Goal: Task Accomplishment & Management: Complete application form

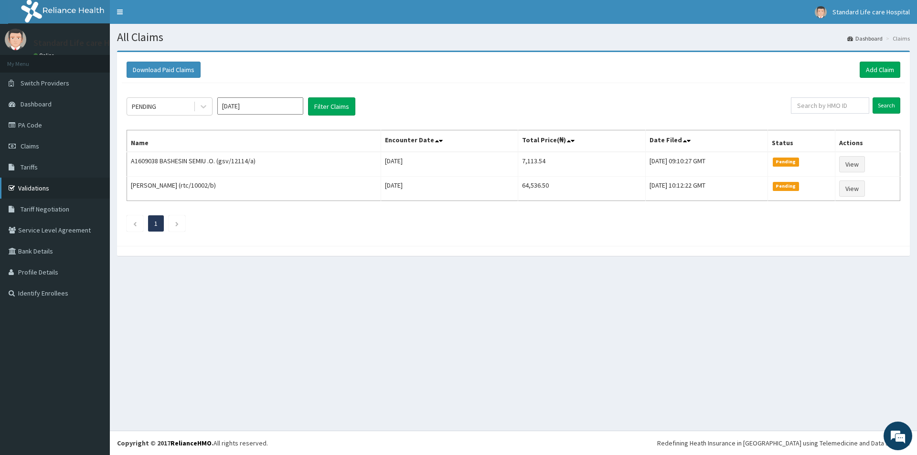
click at [33, 186] on link "Validations" at bounding box center [55, 188] width 110 height 21
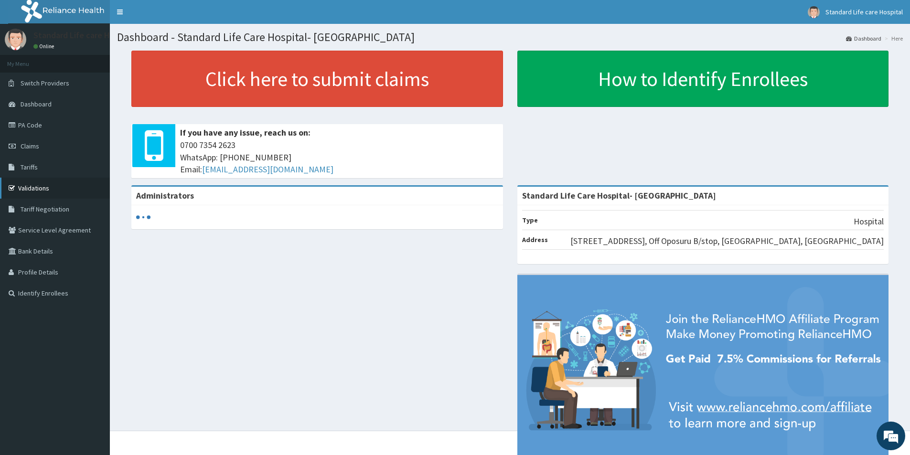
click at [71, 191] on link "Validations" at bounding box center [55, 188] width 110 height 21
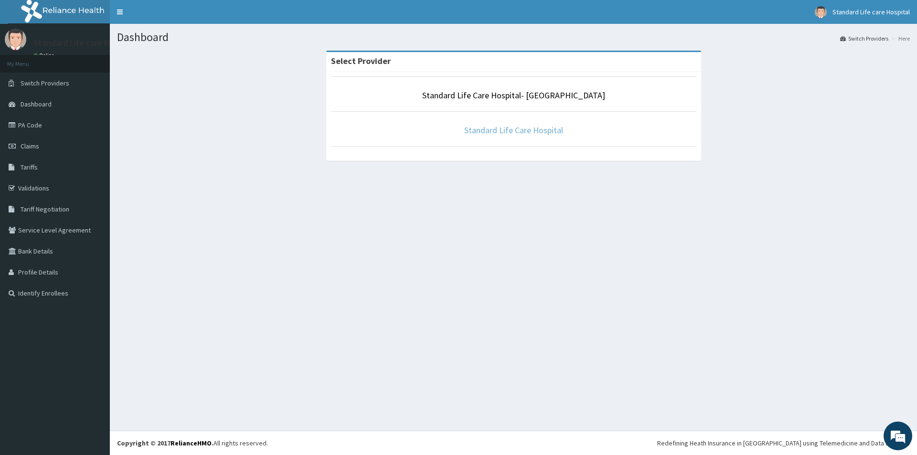
click at [523, 130] on link "Standard Life Care Hospital" at bounding box center [513, 130] width 99 height 11
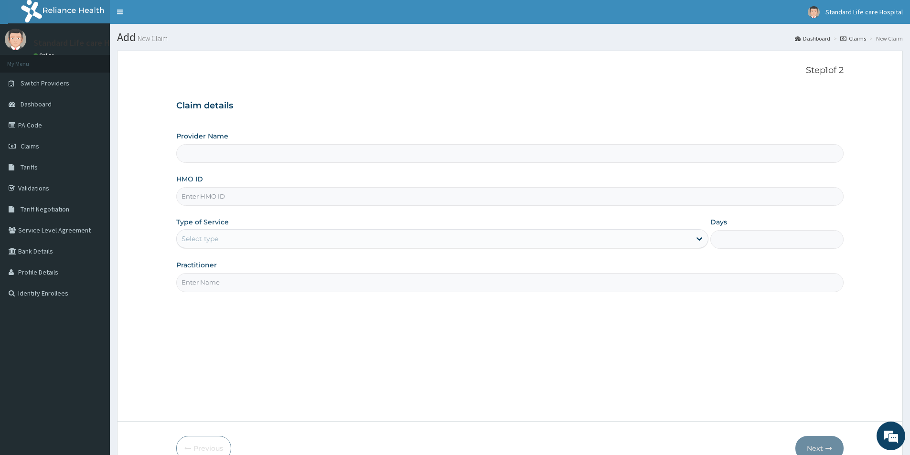
type input "Standard Life Care Hospital"
click at [494, 196] on input "HMO ID" at bounding box center [509, 196] width 667 height 19
type input "acq/10119/b"
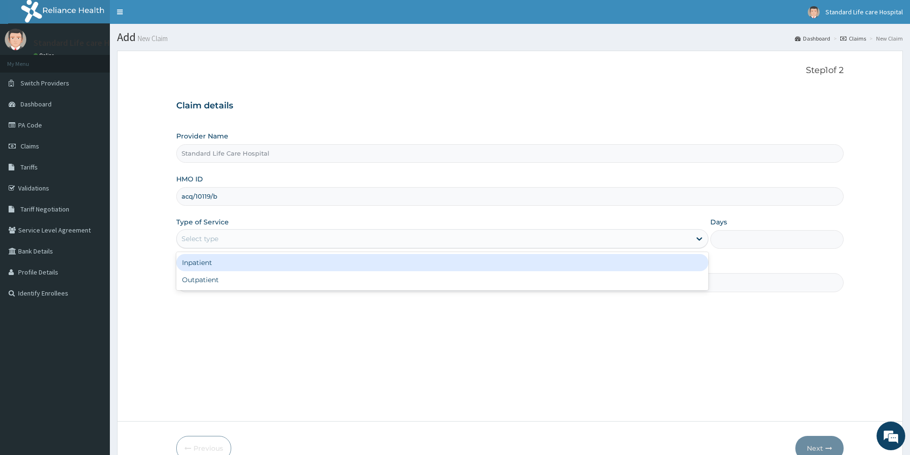
click at [249, 238] on div "Select type" at bounding box center [434, 238] width 514 height 15
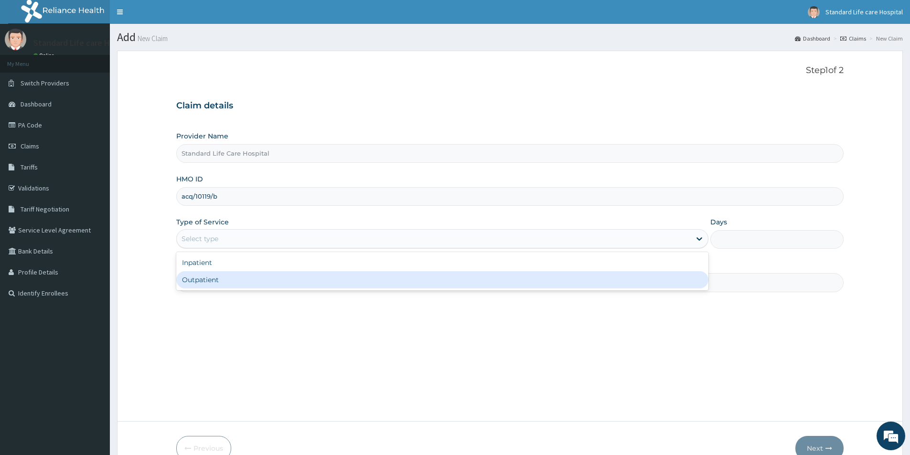
click at [243, 277] on div "Outpatient" at bounding box center [442, 279] width 532 height 17
type input "1"
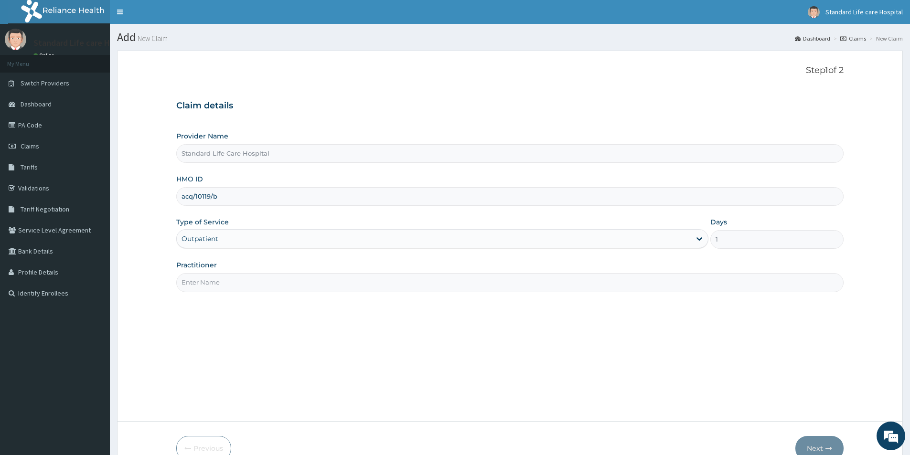
click at [269, 274] on input "Practitioner" at bounding box center [509, 282] width 667 height 19
click at [269, 277] on input "Practitioner" at bounding box center [509, 282] width 667 height 19
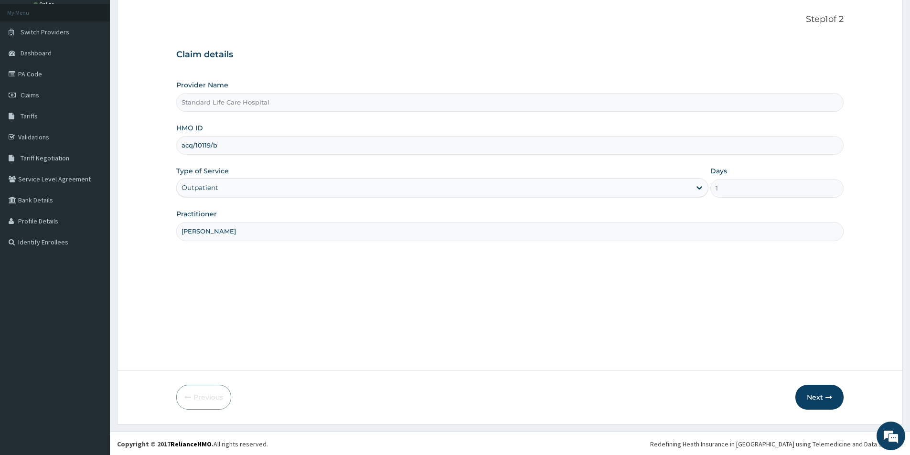
scroll to position [52, 0]
type input "DR KOREDE"
click at [830, 400] on icon "button" at bounding box center [828, 396] width 7 height 7
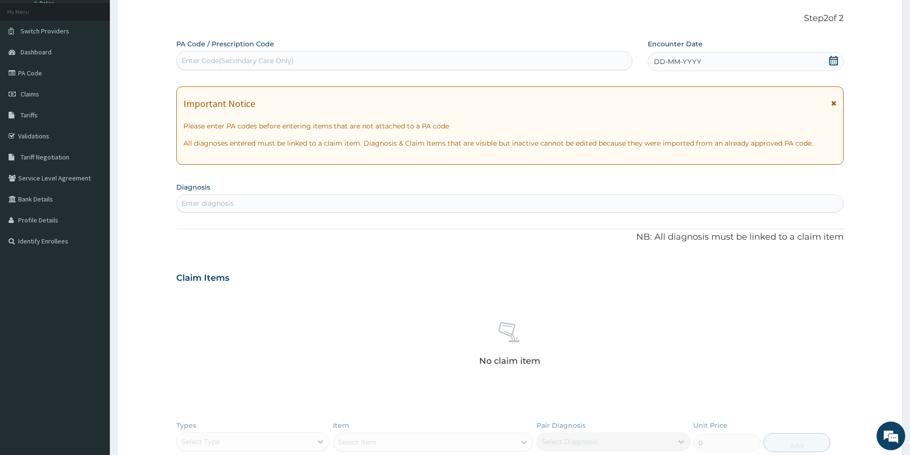
click at [829, 56] on icon at bounding box center [834, 61] width 10 height 10
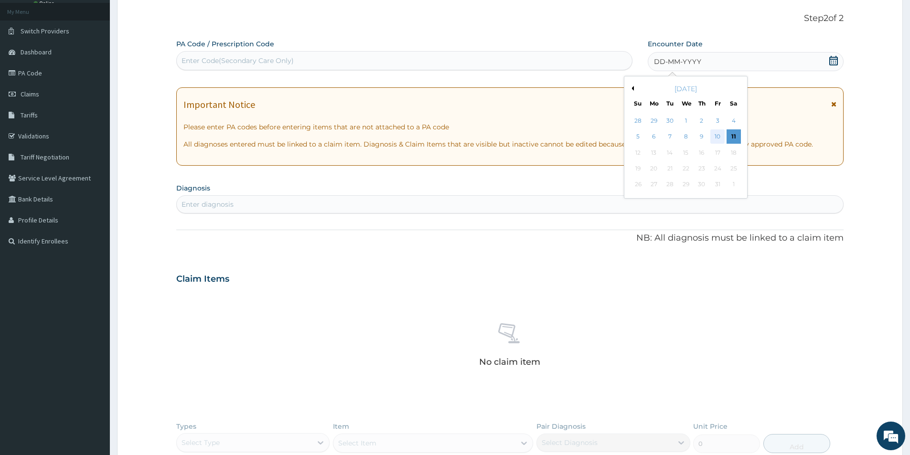
click at [720, 136] on div "10" at bounding box center [718, 137] width 14 height 14
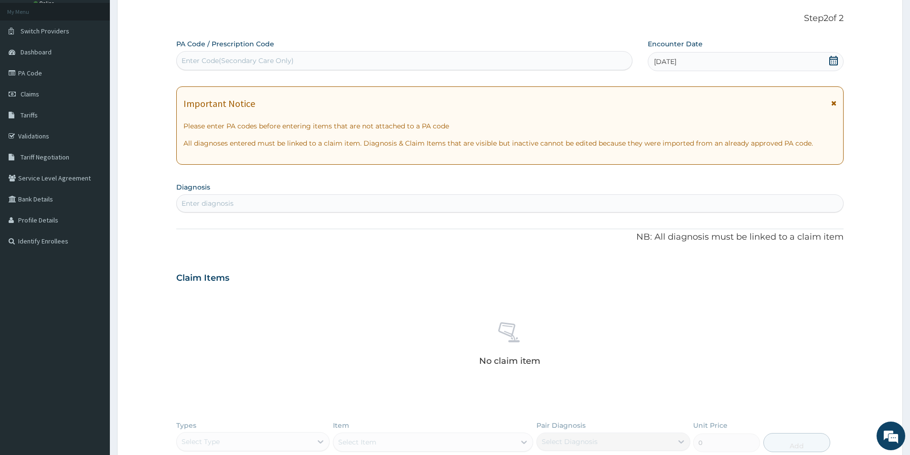
click at [462, 206] on div "Enter diagnosis" at bounding box center [510, 203] width 666 height 15
type input "M"
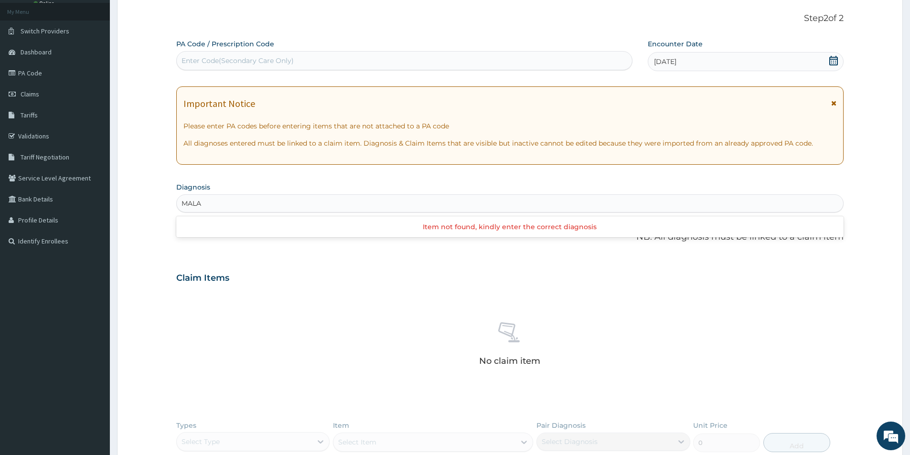
type input "MALAR"
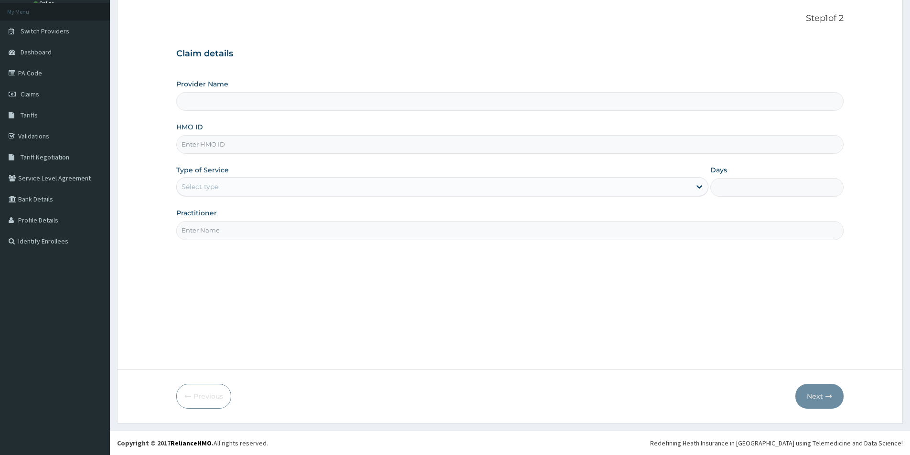
click at [373, 143] on input "HMO ID" at bounding box center [509, 144] width 667 height 19
type input "Standard Life Care Hospital"
type input "acq/10119/b"
click at [266, 188] on div "Select type" at bounding box center [434, 186] width 514 height 15
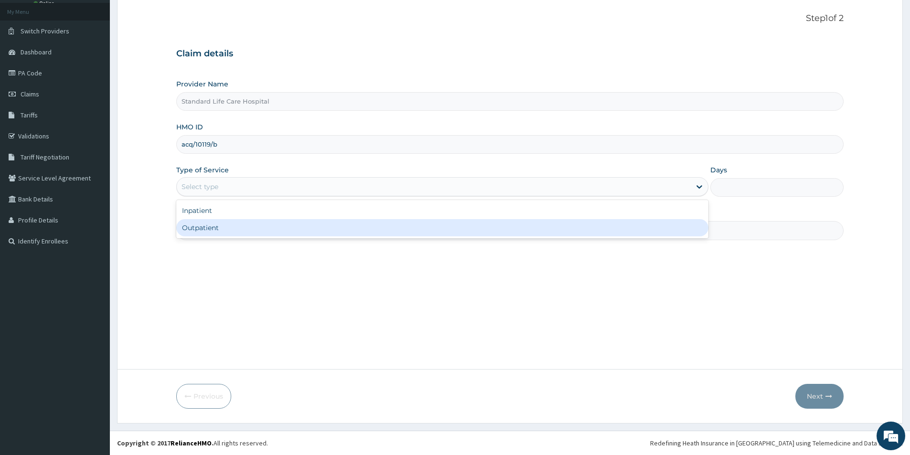
click at [270, 231] on div "Outpatient" at bounding box center [442, 227] width 532 height 17
type input "1"
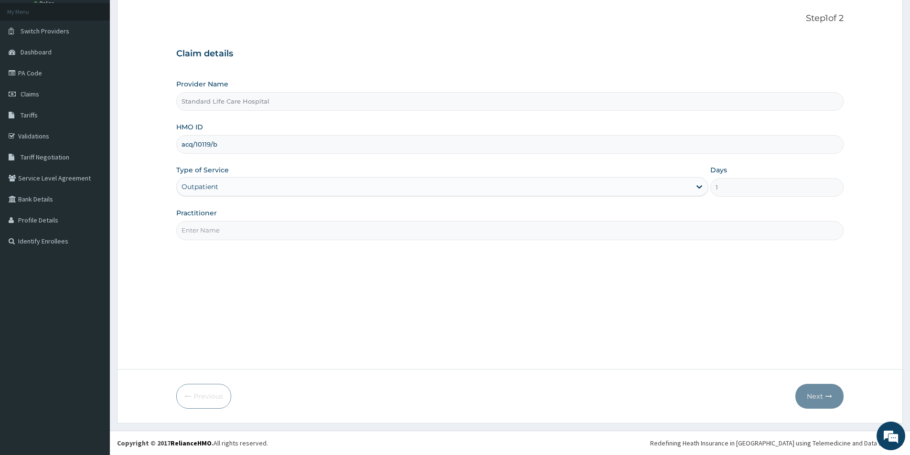
click at [273, 228] on input "Practitioner" at bounding box center [509, 230] width 667 height 19
type input "DR KOREDE"
click at [820, 392] on button "Next" at bounding box center [819, 396] width 48 height 25
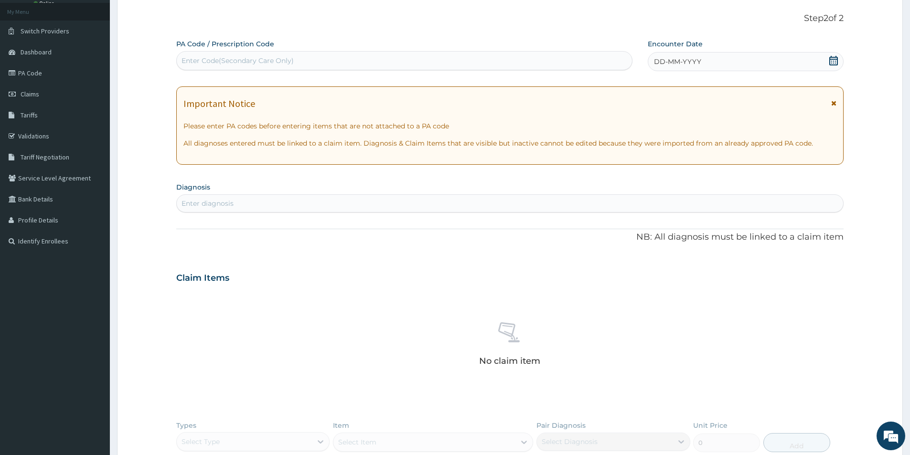
click at [833, 62] on icon at bounding box center [834, 61] width 10 height 10
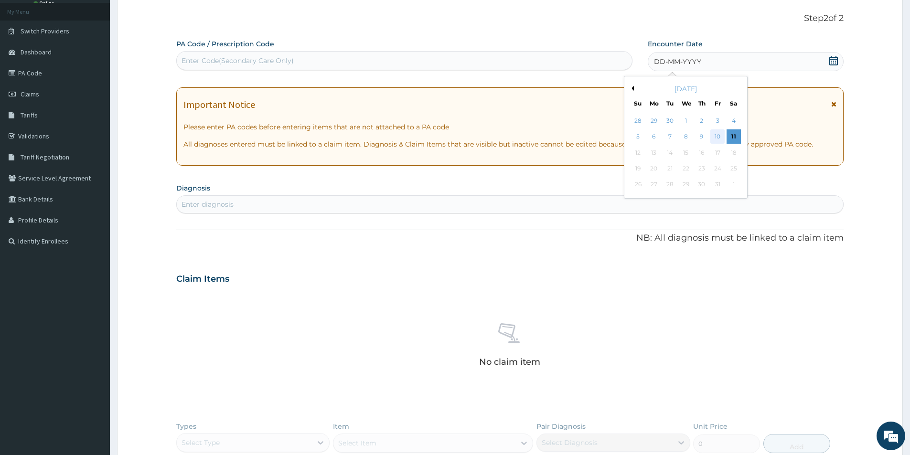
click at [717, 136] on div "10" at bounding box center [718, 137] width 14 height 14
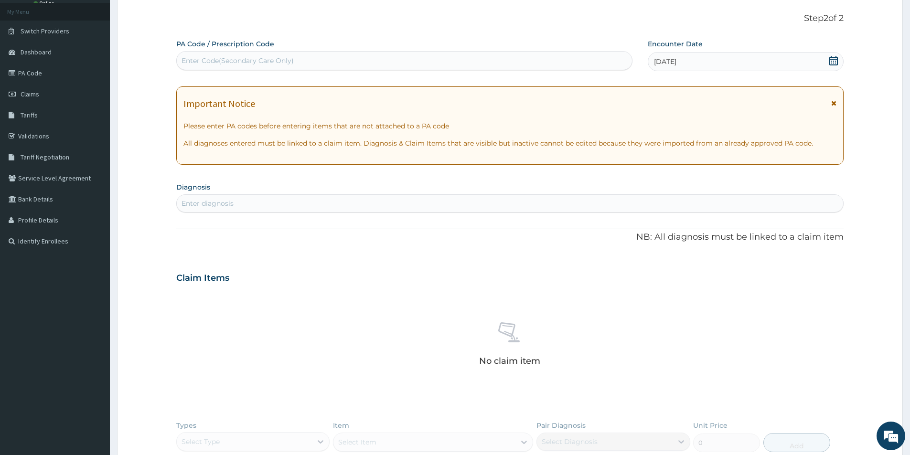
click at [612, 197] on div "Enter diagnosis" at bounding box center [510, 203] width 666 height 15
type input "MALARIA"
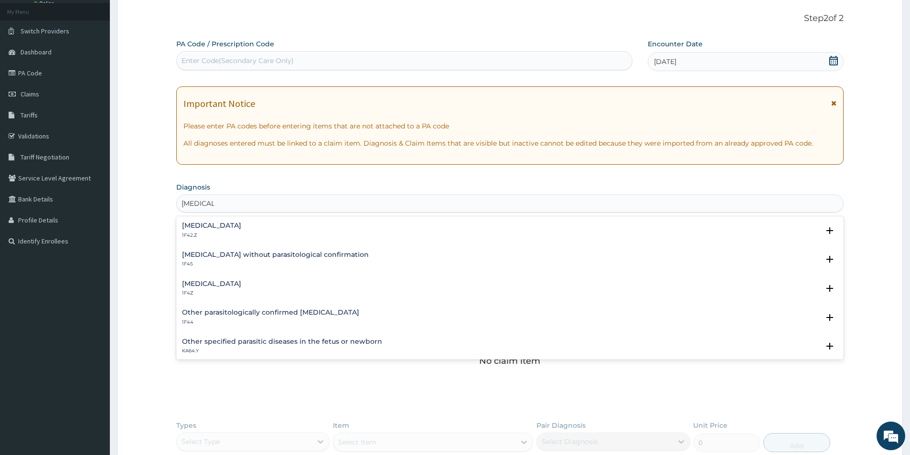
click at [340, 293] on div "Malaria, unspecified 1F4Z" at bounding box center [510, 288] width 656 height 17
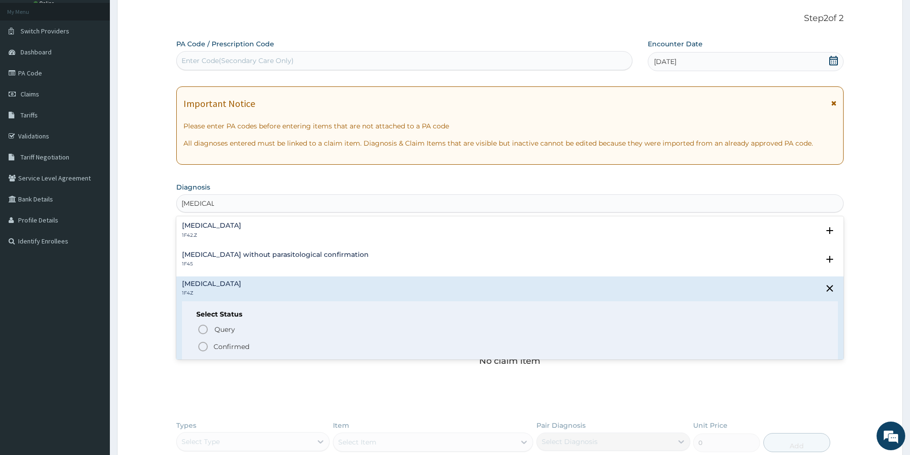
click at [338, 349] on span "Confirmed" at bounding box center [510, 346] width 626 height 11
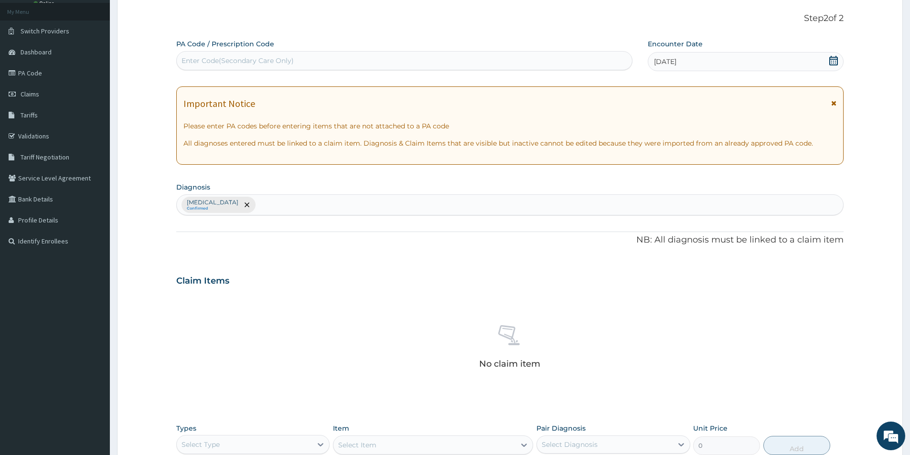
click at [366, 195] on div "Malaria, unspecified Confirmed" at bounding box center [510, 205] width 666 height 20
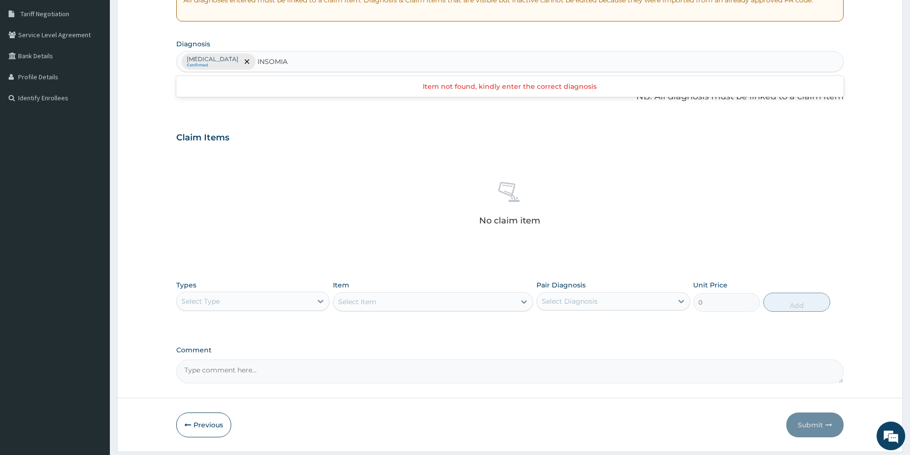
type input "INSOMIA"
click at [291, 290] on div "Types Select Type" at bounding box center [252, 296] width 153 height 32
click at [294, 298] on div "Select Type" at bounding box center [244, 301] width 135 height 15
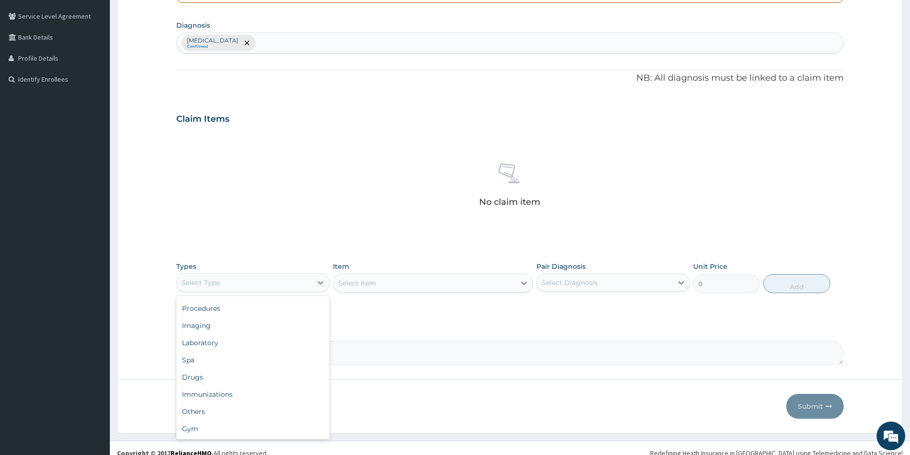
scroll to position [224, 0]
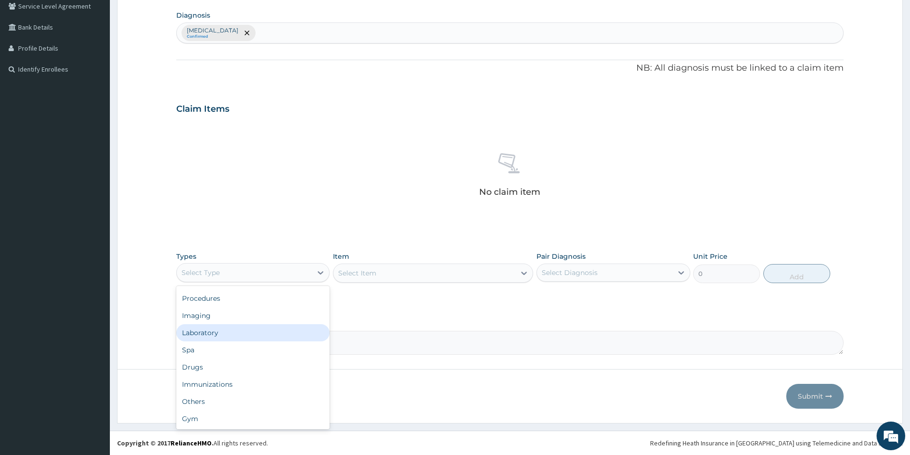
drag, startPoint x: 240, startPoint y: 328, endPoint x: 276, endPoint y: 324, distance: 35.6
click at [253, 327] on div "Laboratory" at bounding box center [252, 332] width 153 height 17
click at [415, 270] on div "Select Item" at bounding box center [424, 273] width 182 height 15
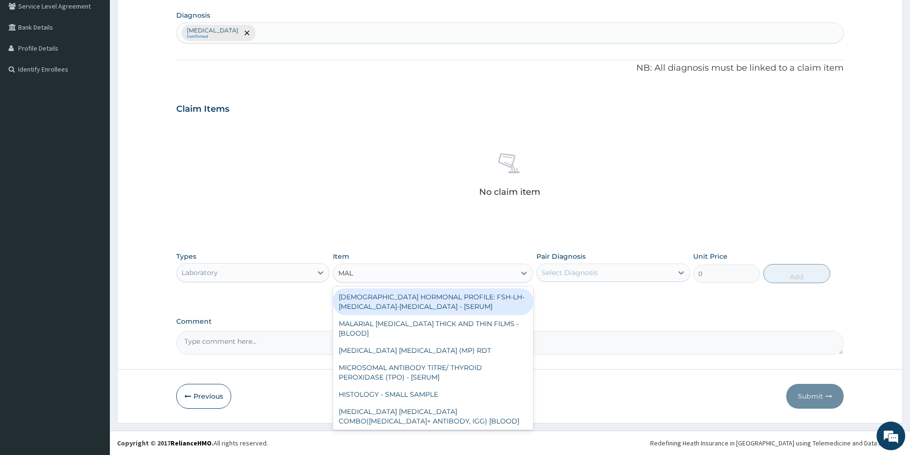
type input "MALA"
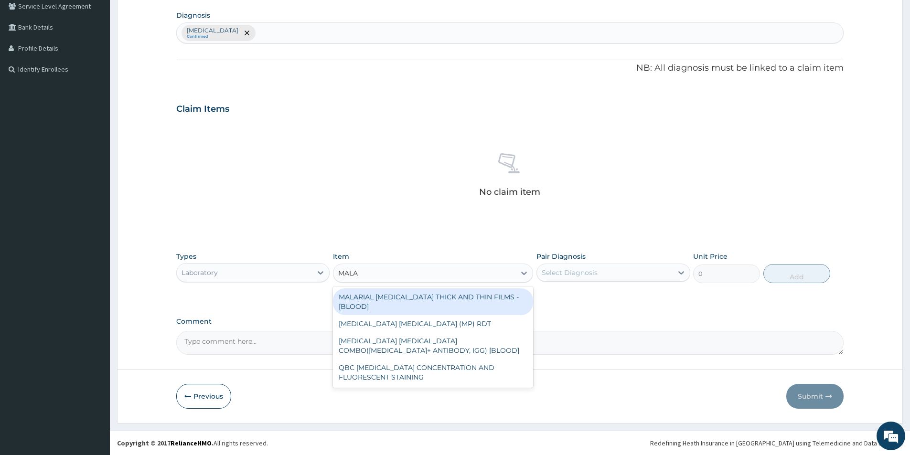
drag, startPoint x: 430, startPoint y: 300, endPoint x: 438, endPoint y: 293, distance: 10.2
click at [434, 298] on div "MALARIAL PARASITE THICK AND THIN FILMS - [BLOOD]" at bounding box center [433, 301] width 200 height 27
type input "1500"
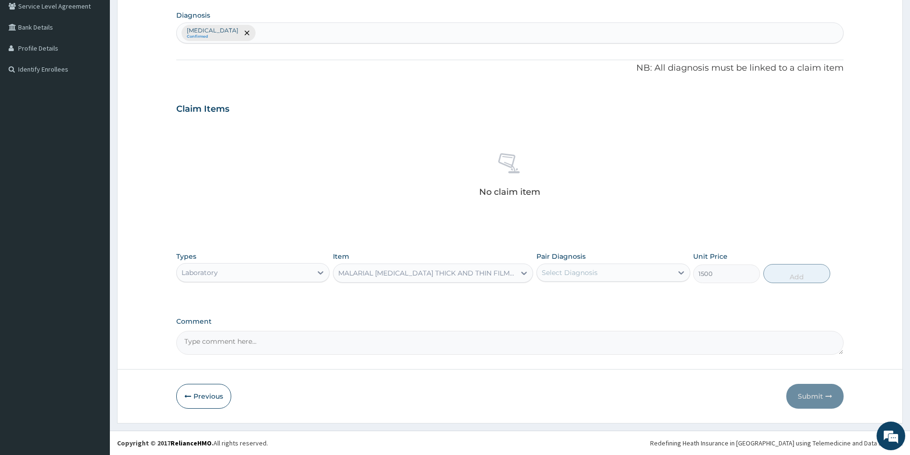
drag, startPoint x: 557, startPoint y: 268, endPoint x: 562, endPoint y: 283, distance: 15.7
click at [557, 271] on div "Select Diagnosis" at bounding box center [570, 273] width 56 height 10
drag, startPoint x: 544, startPoint y: 296, endPoint x: 645, endPoint y: 293, distance: 100.8
click at [552, 295] on div "Malaria, unspecified" at bounding box center [612, 297] width 153 height 20
checkbox input "true"
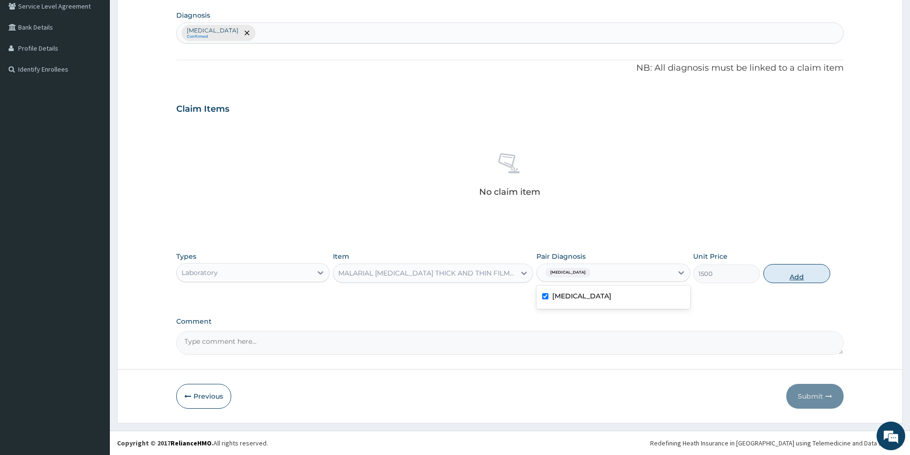
click at [783, 270] on button "Add" at bounding box center [796, 273] width 67 height 19
type input "0"
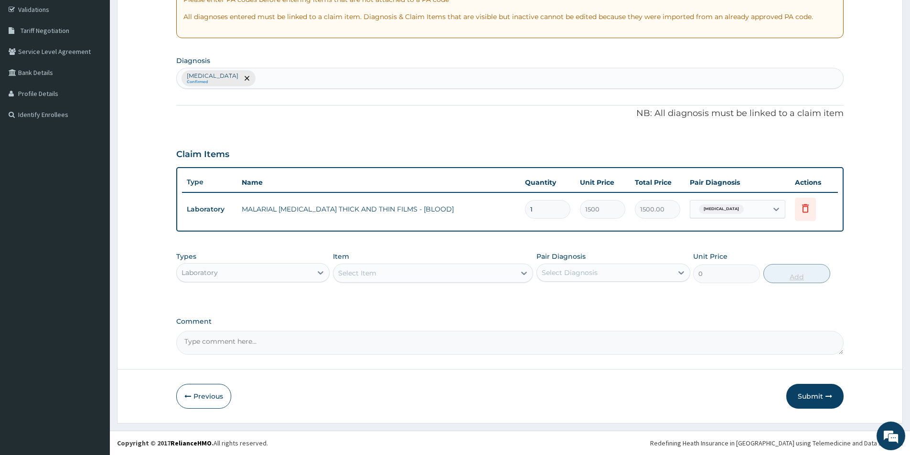
scroll to position [179, 0]
click at [274, 269] on div "Laboratory" at bounding box center [244, 272] width 135 height 15
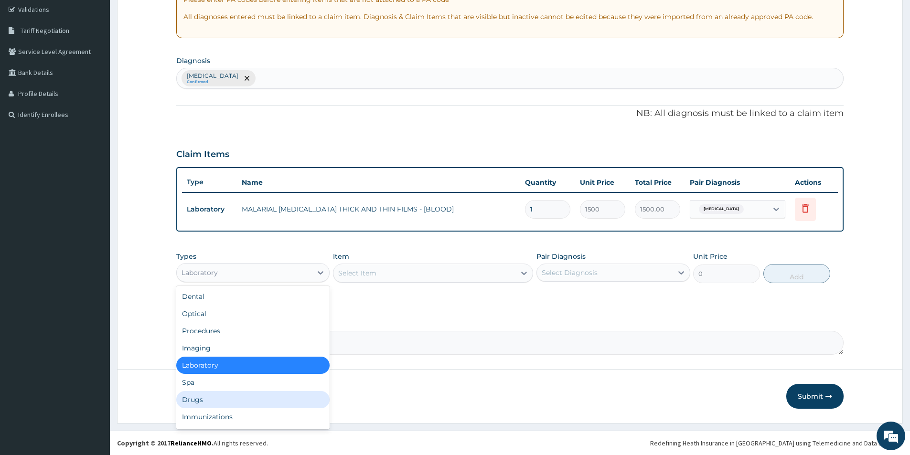
drag, startPoint x: 283, startPoint y: 399, endPoint x: 390, endPoint y: 367, distance: 111.5
click at [297, 396] on div "Drugs" at bounding box center [252, 399] width 153 height 17
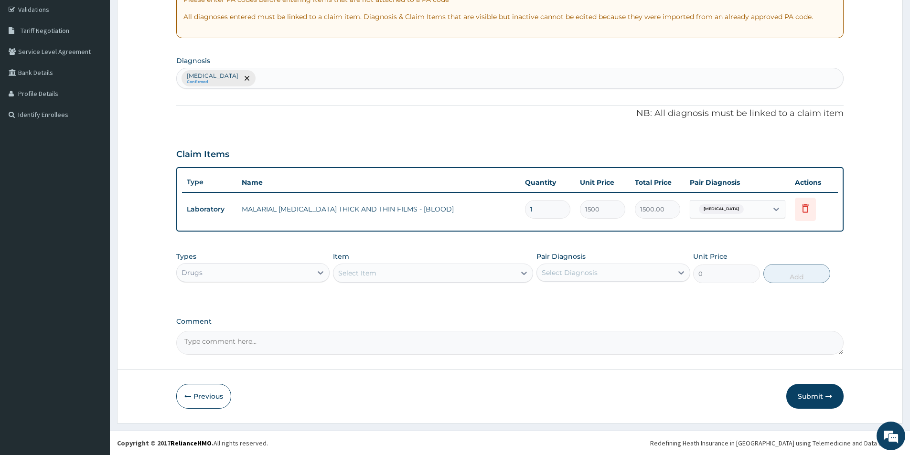
click at [345, 72] on div "Malaria, unspecified Confirmed" at bounding box center [510, 78] width 666 height 20
type input "HYPER"
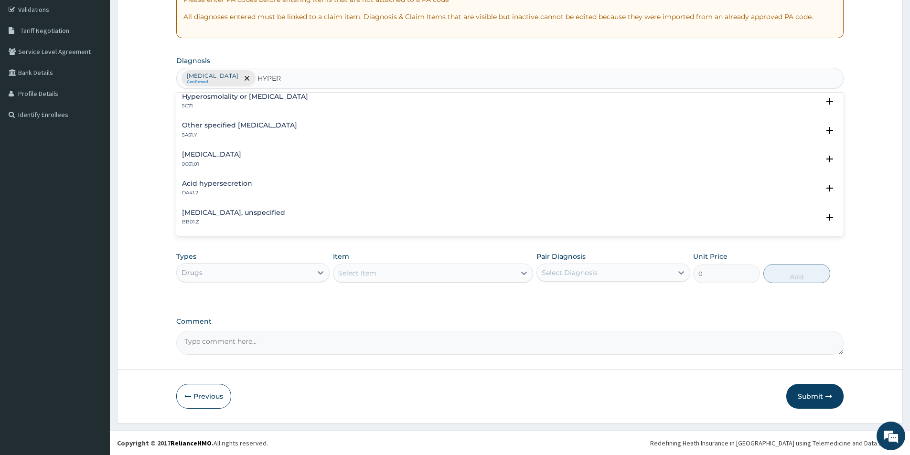
scroll to position [478, 0]
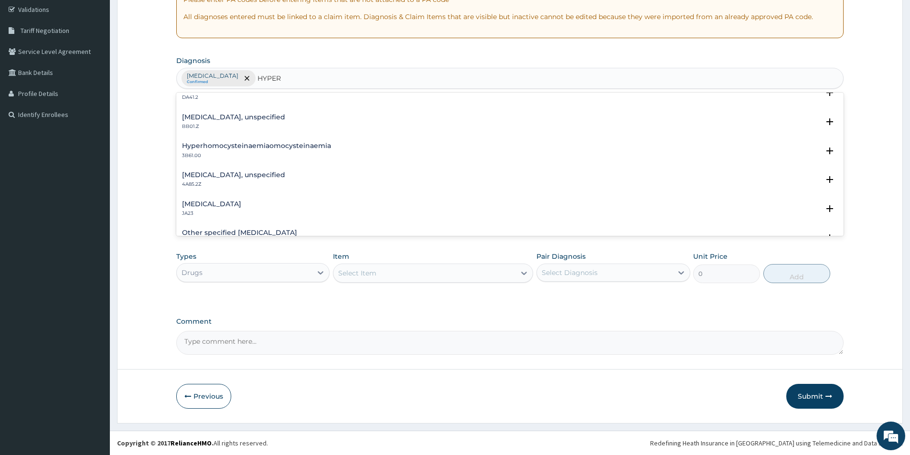
click at [374, 117] on div "Pulmonary hypertension, unspecified BB01.Z" at bounding box center [510, 122] width 656 height 17
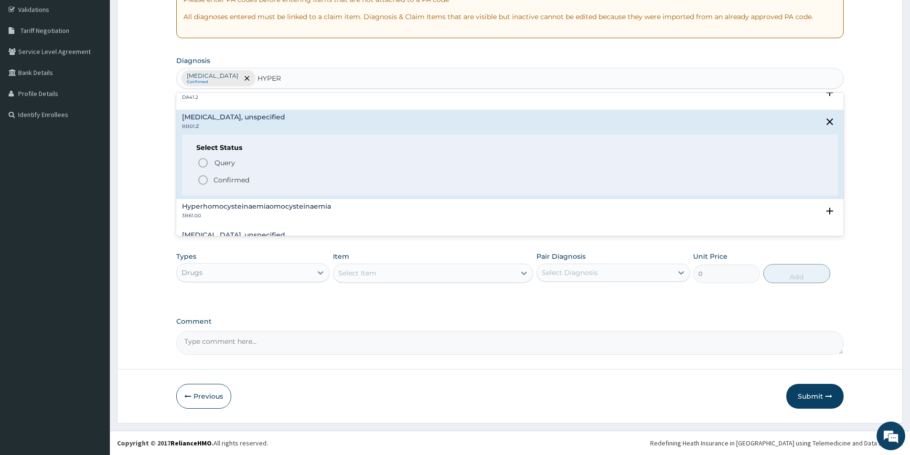
click at [379, 176] on span "Confirmed" at bounding box center [510, 179] width 626 height 11
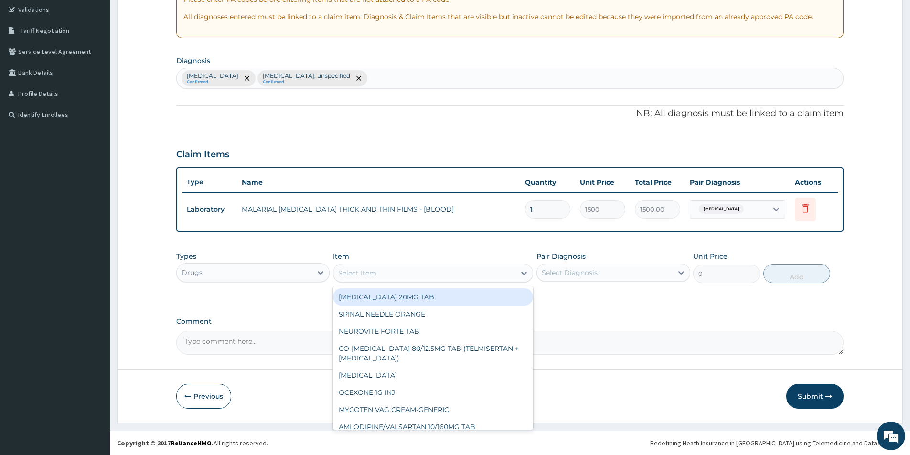
click at [389, 271] on div "Select Item" at bounding box center [424, 273] width 182 height 15
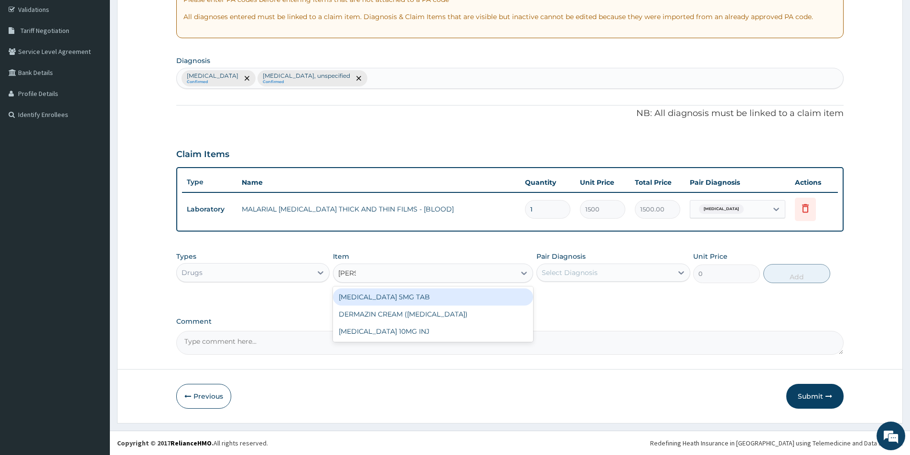
type input "DIAZE"
drag, startPoint x: 404, startPoint y: 300, endPoint x: 412, endPoint y: 289, distance: 14.0
click at [411, 290] on div "DIAZEPAM 5MG TAB" at bounding box center [433, 296] width 200 height 17
type input "52.5"
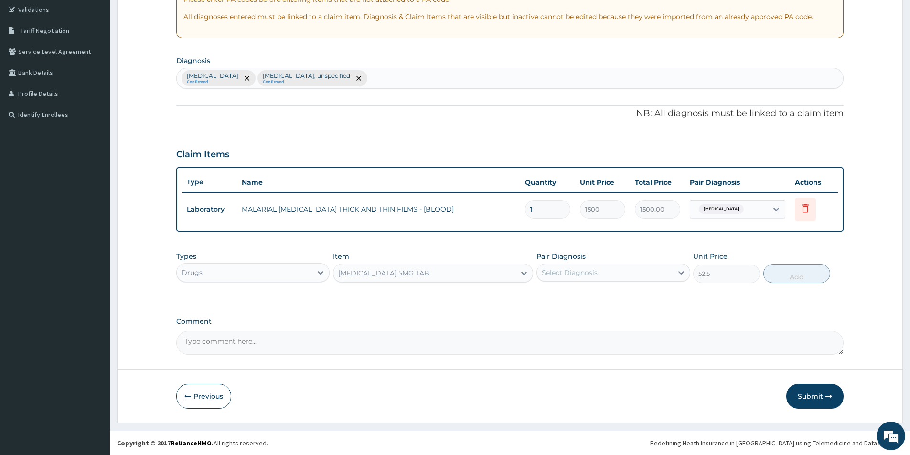
click at [553, 269] on div "Select Diagnosis" at bounding box center [570, 273] width 56 height 10
click at [554, 318] on label "Pulmonary hypertension, unspecified" at bounding box center [603, 316] width 103 height 10
checkbox input "true"
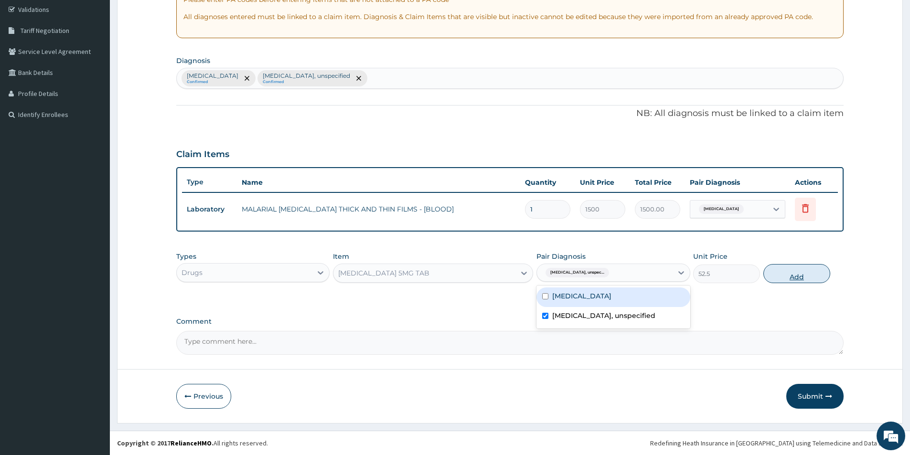
click at [788, 273] on button "Add" at bounding box center [796, 273] width 67 height 19
type input "0"
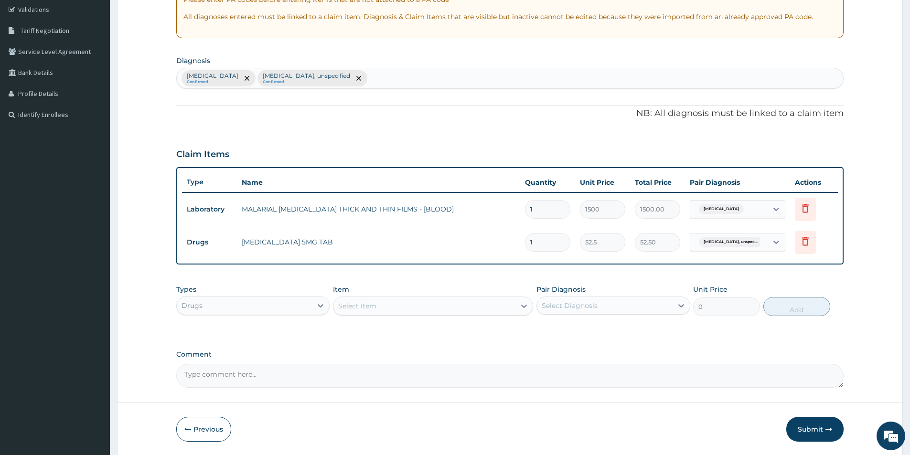
click at [547, 248] on input "1" at bounding box center [547, 242] width 45 height 19
type input "0.00"
type input "5"
type input "262.50"
type input "6"
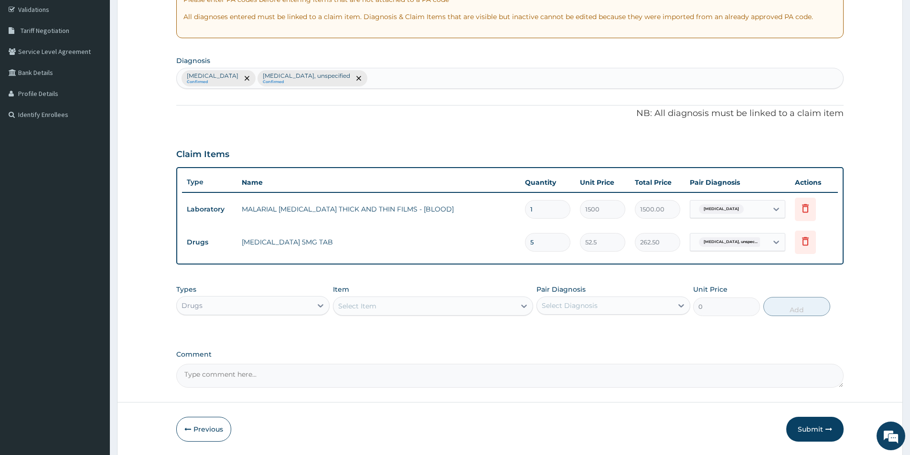
type input "315.00"
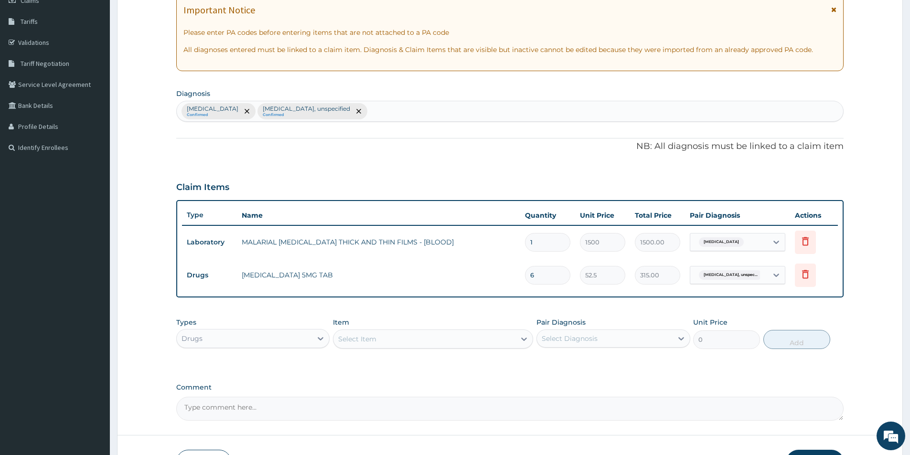
scroll to position [131, 0]
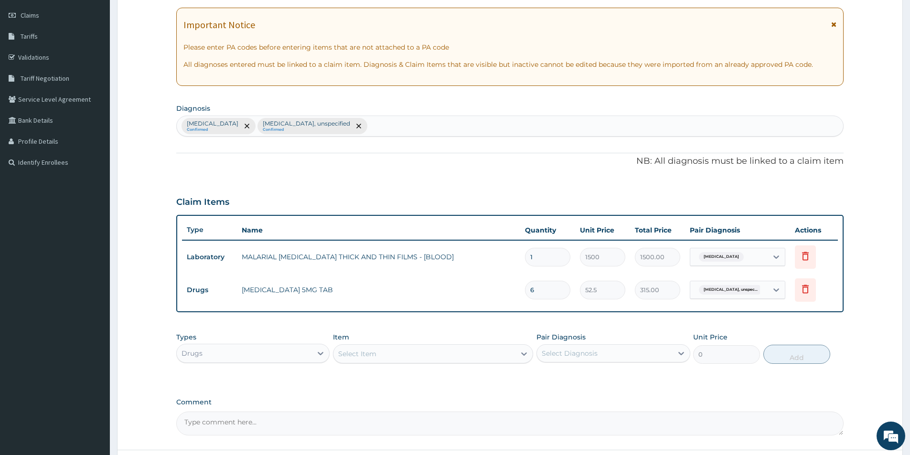
type input "6"
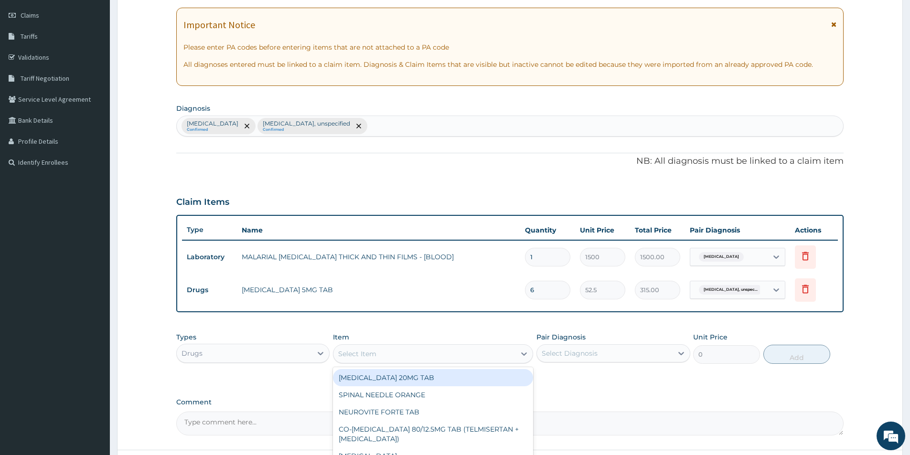
click at [368, 355] on div "Select Item" at bounding box center [357, 354] width 38 height 10
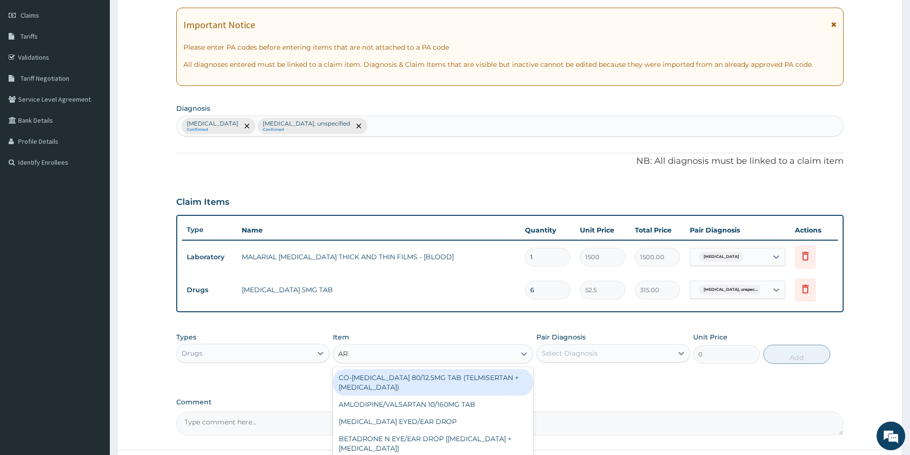
type input "ARTE"
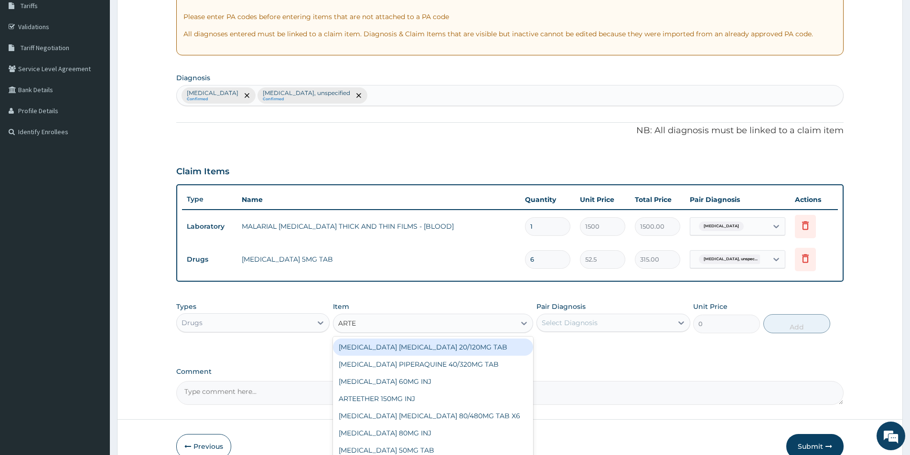
scroll to position [179, 0]
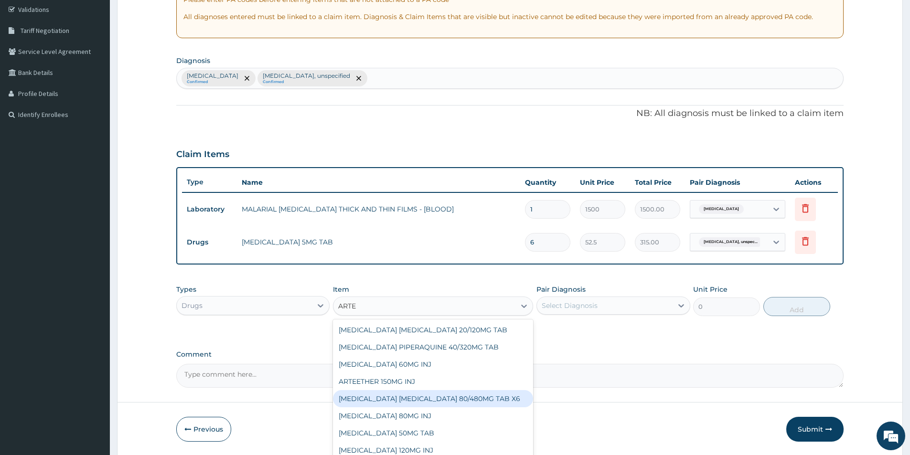
click at [410, 401] on div "ARTEMETHER LUMEFANTRINE 80/480MG TAB X6" at bounding box center [433, 398] width 200 height 17
type input "262.5"
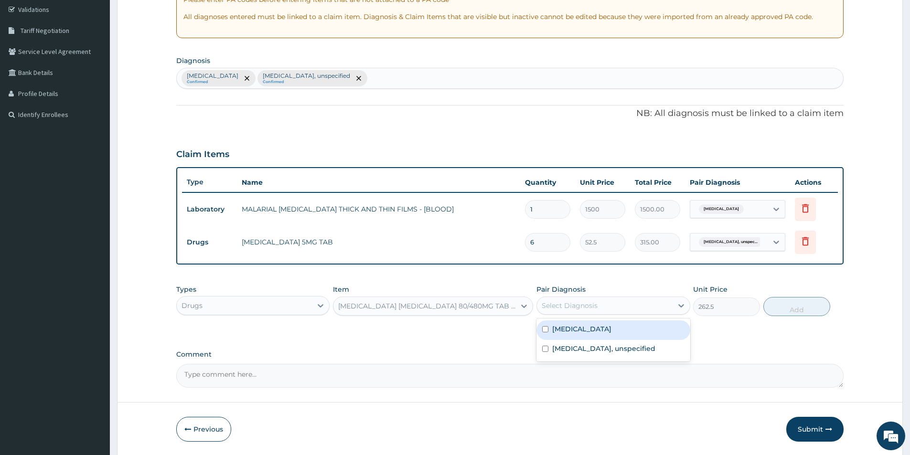
click at [564, 308] on div "Select Diagnosis" at bounding box center [570, 306] width 56 height 10
drag, startPoint x: 543, startPoint y: 326, endPoint x: 551, endPoint y: 324, distance: 7.8
click at [544, 325] on div "Malaria, unspecified" at bounding box center [612, 330] width 153 height 20
checkbox input "true"
drag, startPoint x: 788, startPoint y: 310, endPoint x: 678, endPoint y: 294, distance: 111.0
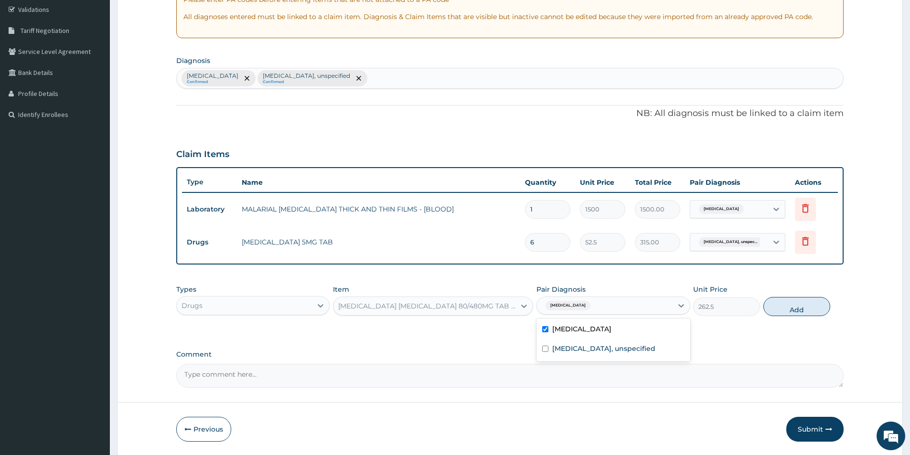
click at [775, 310] on button "Add" at bounding box center [796, 306] width 67 height 19
type input "0"
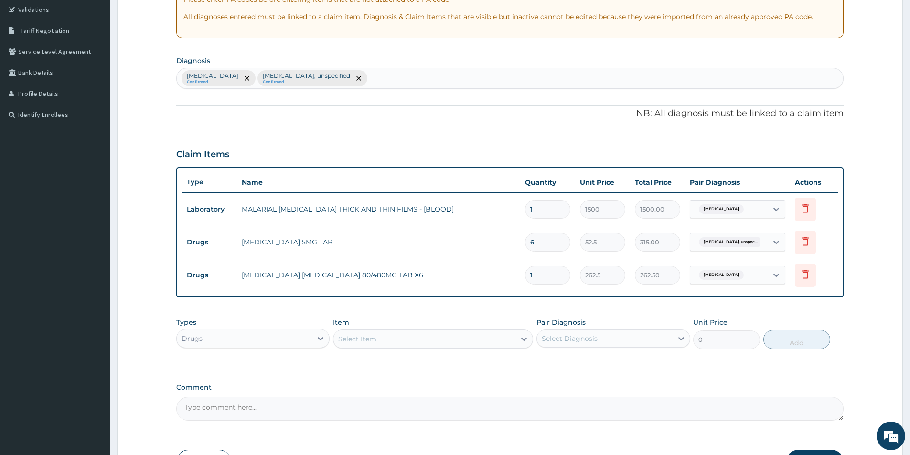
click at [537, 272] on input "1" at bounding box center [547, 275] width 45 height 19
click at [544, 242] on input "6" at bounding box center [547, 242] width 45 height 19
type input "0.00"
type input "5"
type input "262.50"
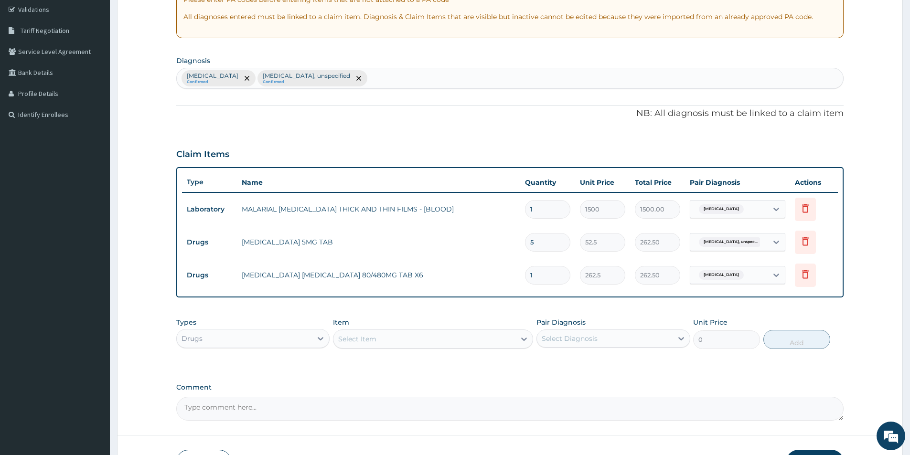
type input "5"
click at [551, 278] on input "1" at bounding box center [547, 275] width 45 height 19
type input "0.00"
type input "5"
type input "1312.50"
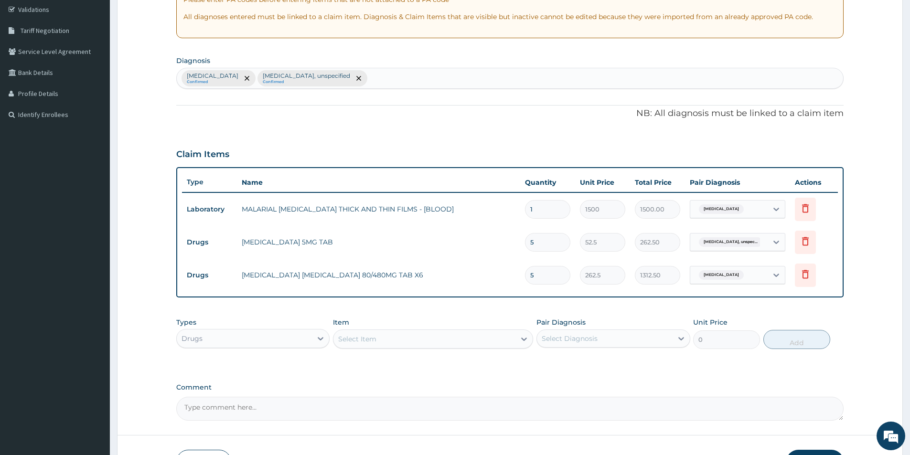
type input "0.00"
type input "6"
type input "1575.00"
type input "6"
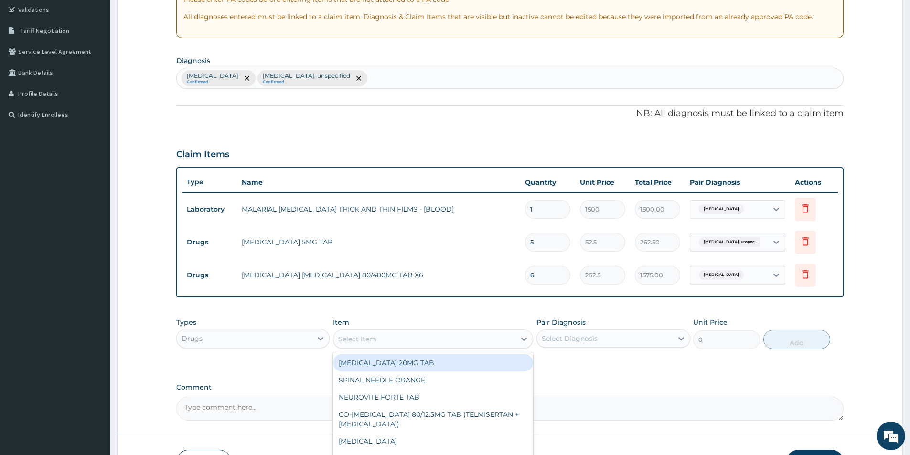
click at [492, 339] on div "Select Item" at bounding box center [424, 338] width 182 height 15
type input "IBU"
click at [508, 358] on div "IBUPROFEN 200G TAB" at bounding box center [433, 362] width 200 height 17
type input "52.5"
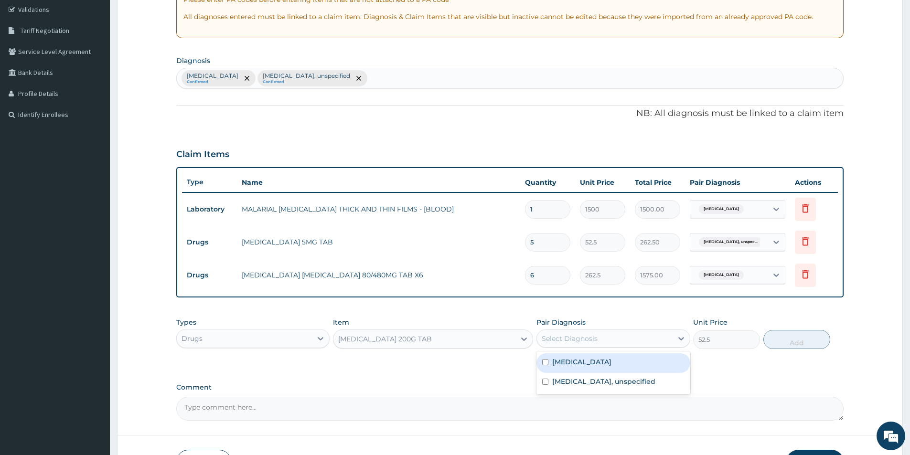
click at [570, 340] on div "Select Diagnosis" at bounding box center [570, 339] width 56 height 10
click at [551, 380] on div "Pulmonary hypertension, unspecified" at bounding box center [612, 383] width 153 height 20
checkbox input "true"
click at [797, 332] on button "Add" at bounding box center [796, 339] width 67 height 19
type input "0"
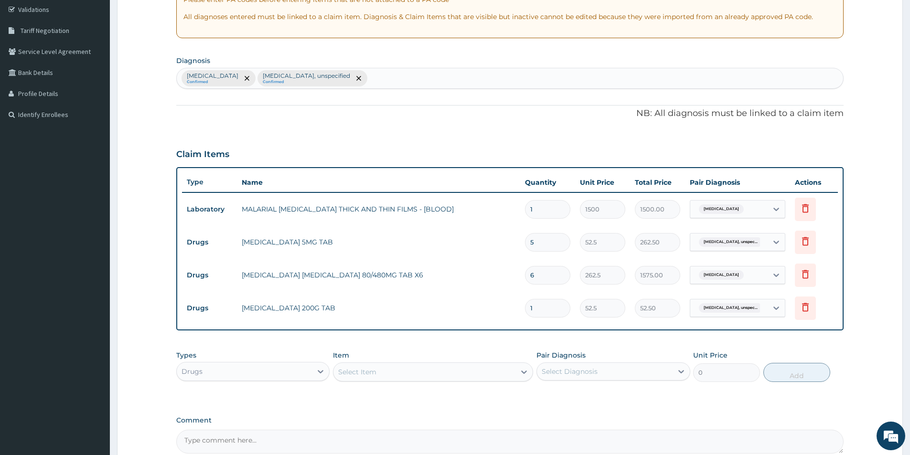
click at [553, 310] on input "1" at bounding box center [547, 308] width 45 height 19
type input "10"
type input "525.00"
type input "10"
drag, startPoint x: 498, startPoint y: 360, endPoint x: 506, endPoint y: 367, distance: 11.1
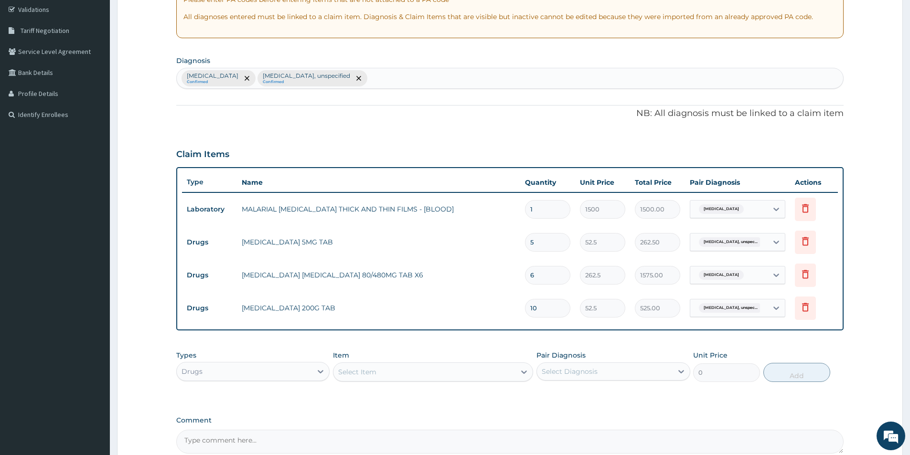
click at [498, 361] on div "Item Select Item" at bounding box center [433, 367] width 200 height 32
click at [509, 372] on div "Select Item" at bounding box center [424, 371] width 182 height 15
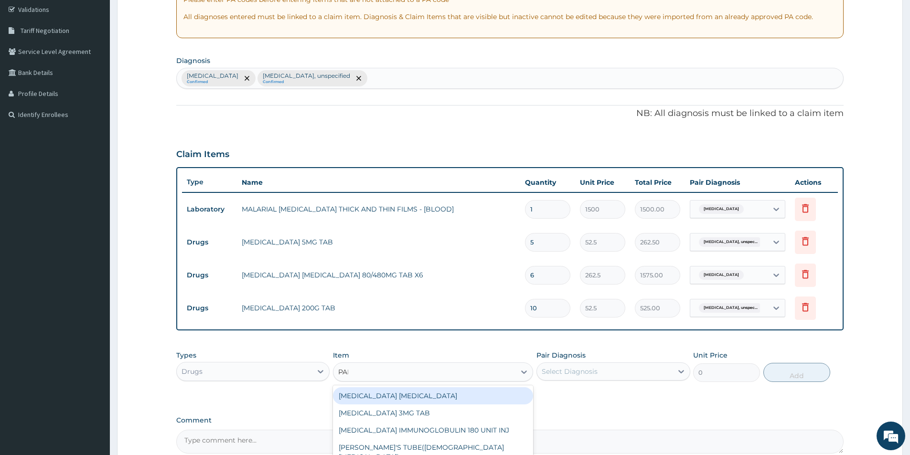
type input "PARA"
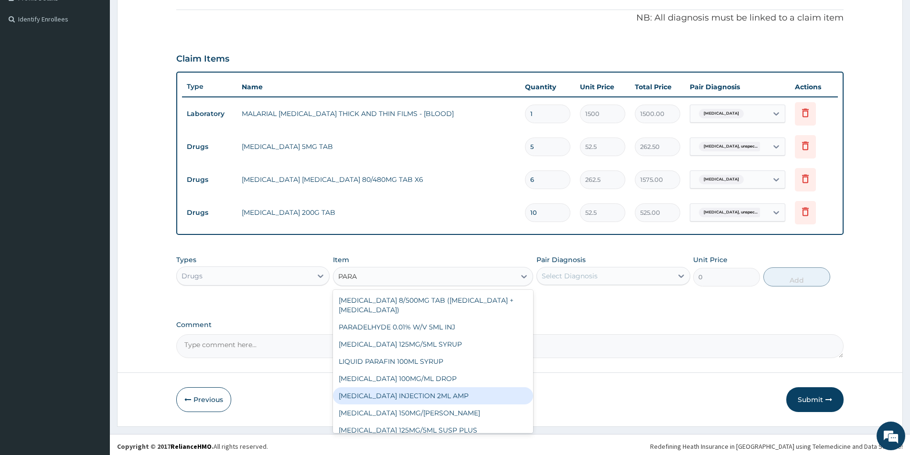
scroll to position [42, 0]
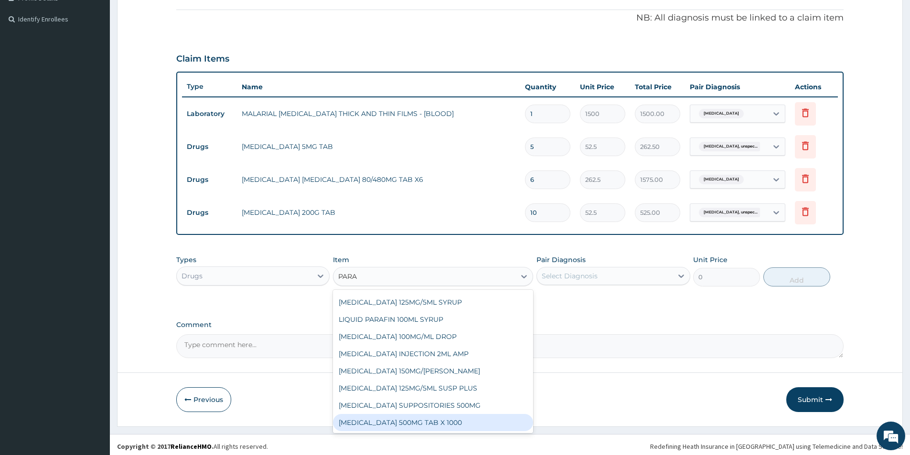
click at [468, 419] on div "PARACETAMOL 500MG TAB X 1000" at bounding box center [433, 422] width 200 height 17
type input "11.03"
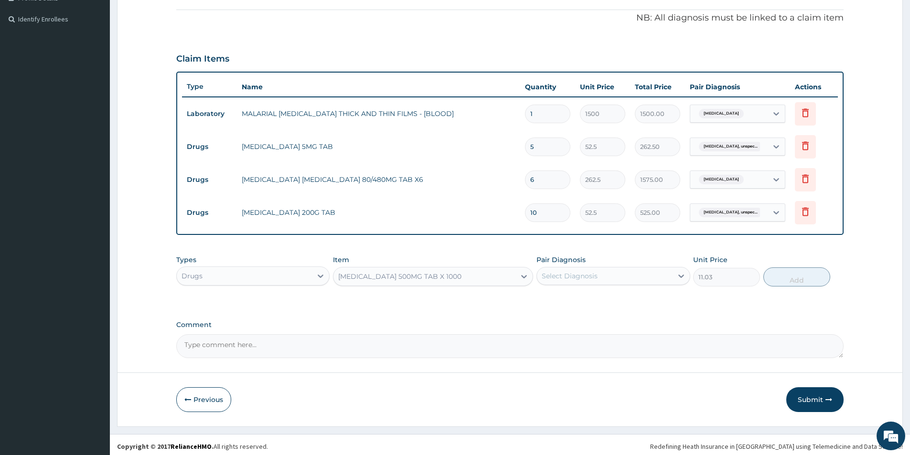
click at [617, 268] on div "Select Diagnosis" at bounding box center [604, 275] width 135 height 15
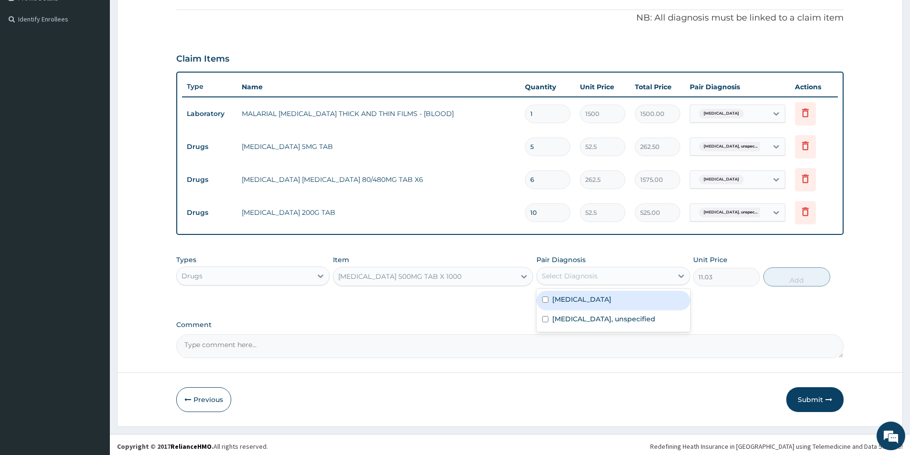
drag, startPoint x: 542, startPoint y: 294, endPoint x: 726, endPoint y: 294, distance: 184.3
click at [586, 297] on div "Malaria, unspecified" at bounding box center [612, 301] width 153 height 20
checkbox input "true"
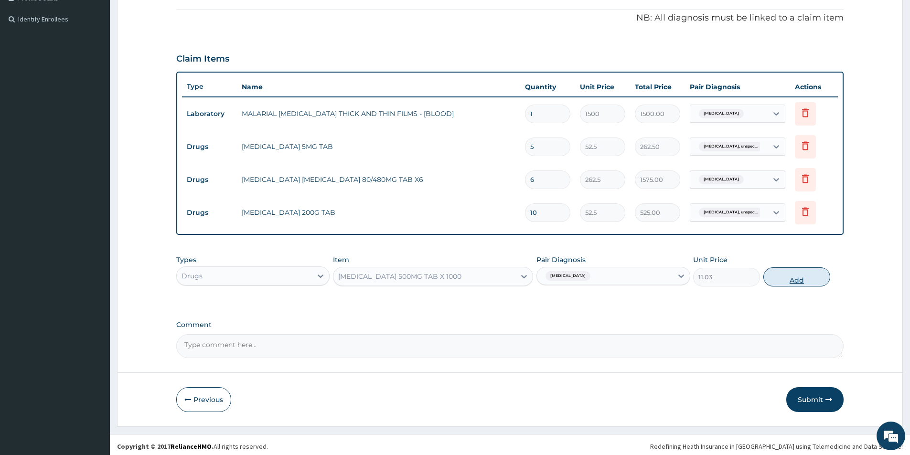
click at [793, 269] on button "Add" at bounding box center [796, 276] width 67 height 19
type input "0"
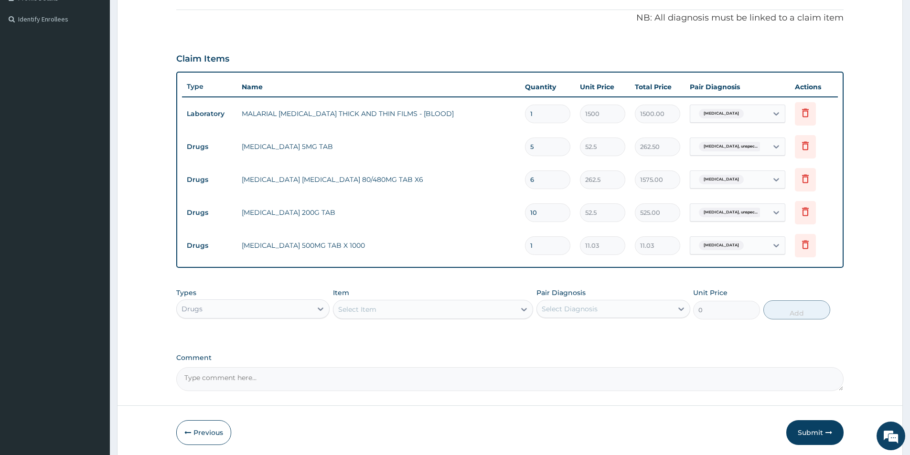
type input "18"
type input "198.54"
type input "18"
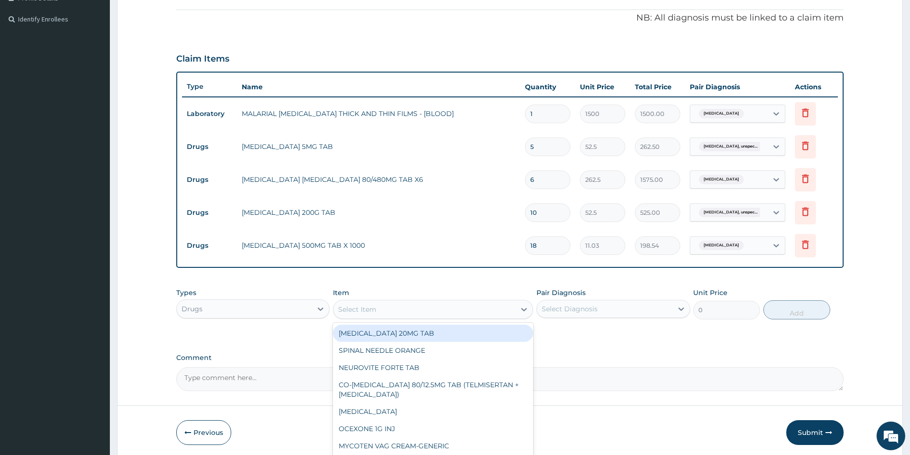
click at [446, 311] on div "Select Item" at bounding box center [424, 309] width 182 height 15
drag, startPoint x: 231, startPoint y: 297, endPoint x: 232, endPoint y: 307, distance: 10.0
click at [231, 297] on div "Types Drugs" at bounding box center [252, 304] width 153 height 32
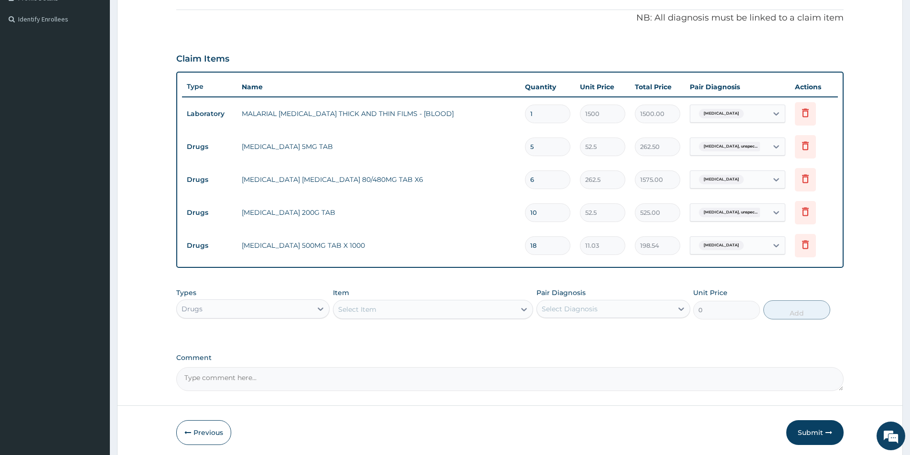
click at [244, 312] on div "Drugs" at bounding box center [244, 308] width 135 height 15
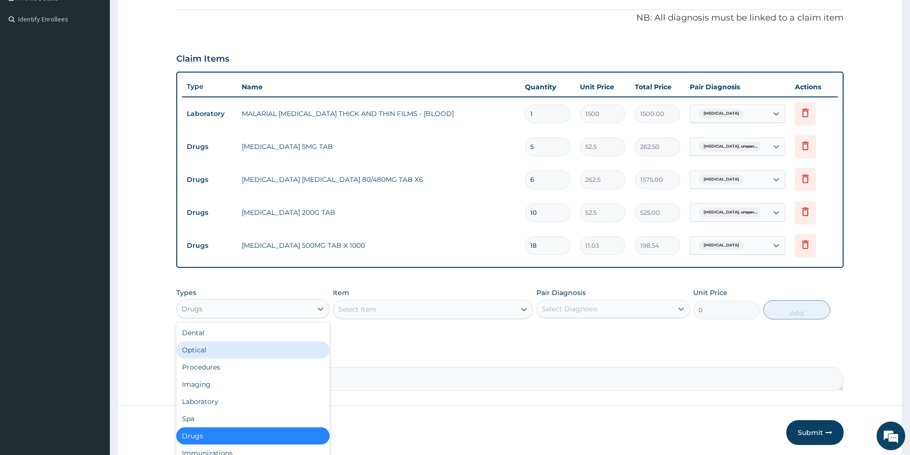
drag, startPoint x: 248, startPoint y: 362, endPoint x: 381, endPoint y: 336, distance: 135.4
click at [352, 341] on div "PA Code / Prescription Code Enter Code(Secondary Care Only) Encounter Date 10-1…" at bounding box center [509, 104] width 667 height 574
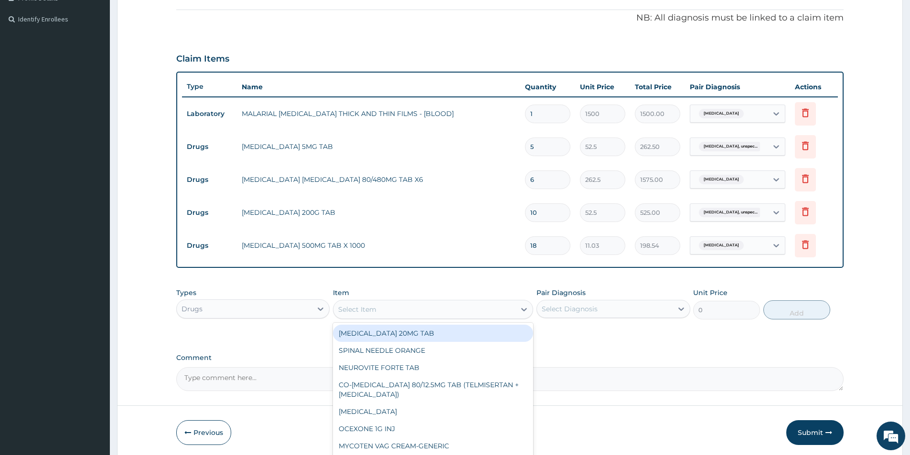
click at [410, 312] on div "Select Item" at bounding box center [424, 309] width 182 height 15
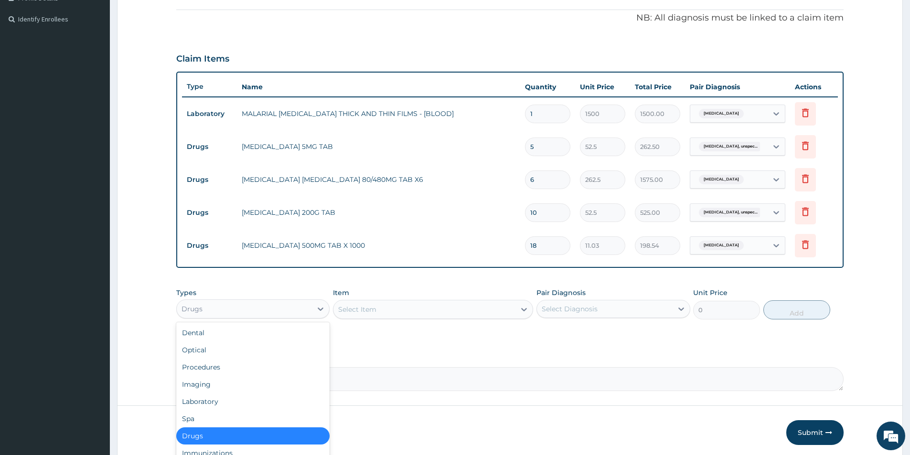
click at [225, 302] on div "Drugs" at bounding box center [244, 308] width 135 height 15
drag, startPoint x: 242, startPoint y: 367, endPoint x: 265, endPoint y: 358, distance: 24.8
click at [245, 364] on div "Procedures" at bounding box center [252, 367] width 153 height 17
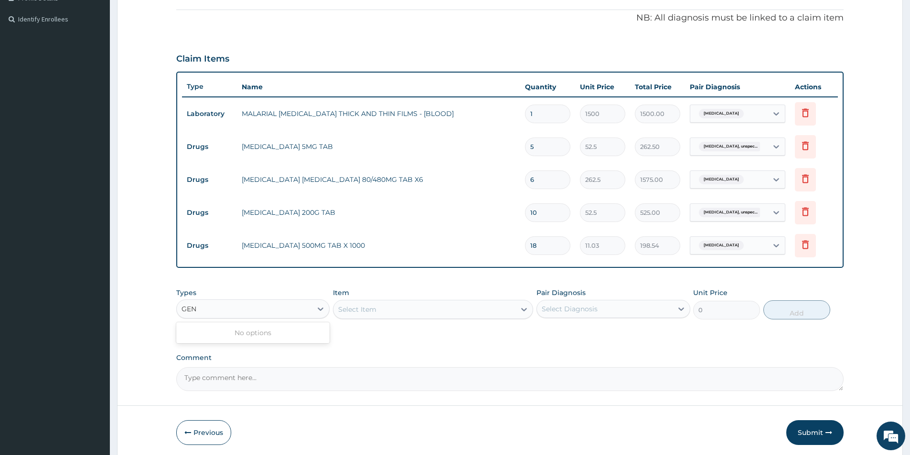
type input "GENE"
click at [211, 304] on div "GENE" at bounding box center [244, 308] width 135 height 15
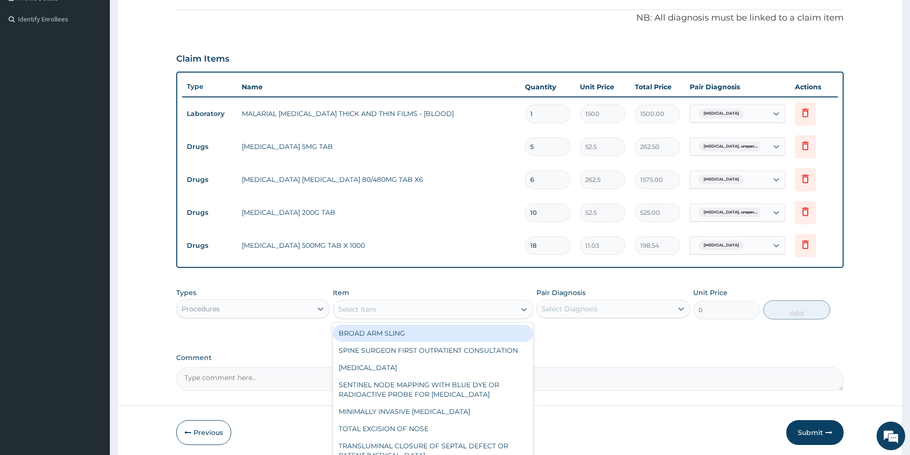
click at [386, 302] on div "Select Item" at bounding box center [424, 309] width 182 height 15
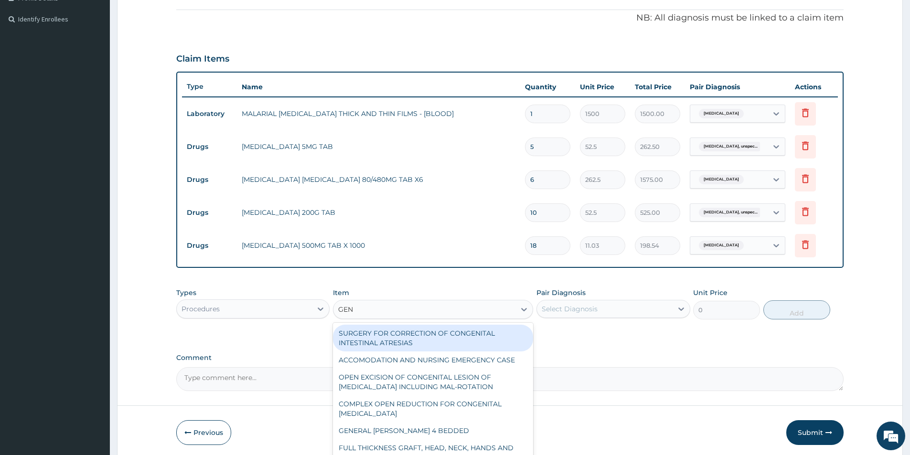
type input "GENE"
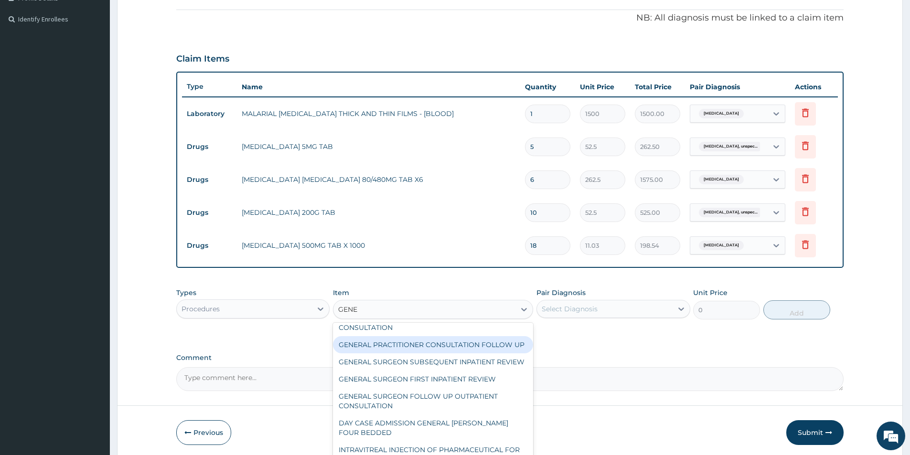
scroll to position [126, 0]
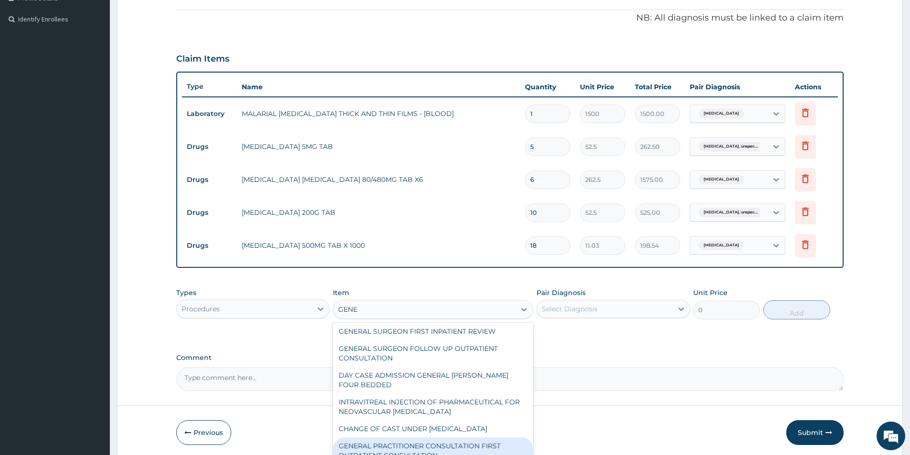
click at [465, 443] on div "GENERAL PRACTITIONER CONSULTATION FIRST OUTPATIENT CONSULTATION" at bounding box center [433, 450] width 200 height 27
type input "3000"
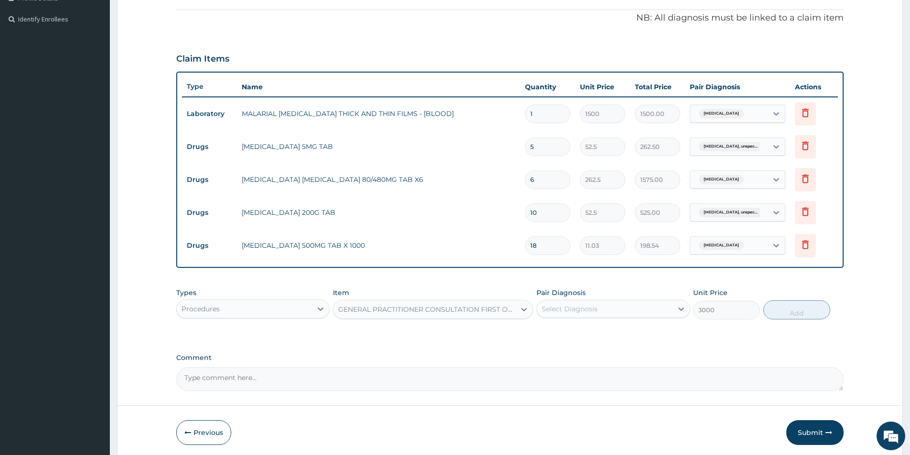
drag, startPoint x: 585, startPoint y: 307, endPoint x: 579, endPoint y: 316, distance: 11.1
click at [584, 309] on div "Select Diagnosis" at bounding box center [570, 309] width 56 height 10
click at [543, 335] on input "checkbox" at bounding box center [545, 333] width 6 height 6
checkbox input "true"
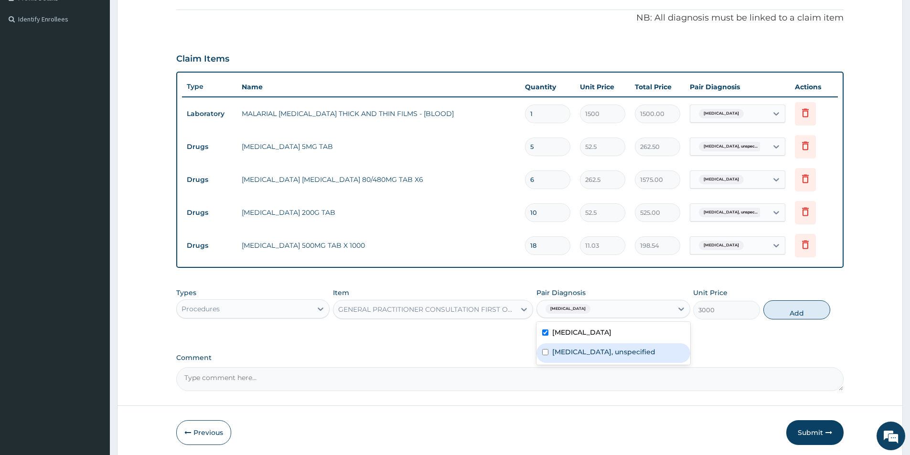
drag, startPoint x: 545, startPoint y: 348, endPoint x: 711, endPoint y: 306, distance: 171.0
click at [601, 340] on div "Malaria, unspecified Pulmonary hypertension, unspecified" at bounding box center [612, 343] width 153 height 43
drag, startPoint x: 544, startPoint y: 352, endPoint x: 615, endPoint y: 349, distance: 70.8
click at [544, 351] on input "checkbox" at bounding box center [545, 352] width 6 height 6
checkbox input "true"
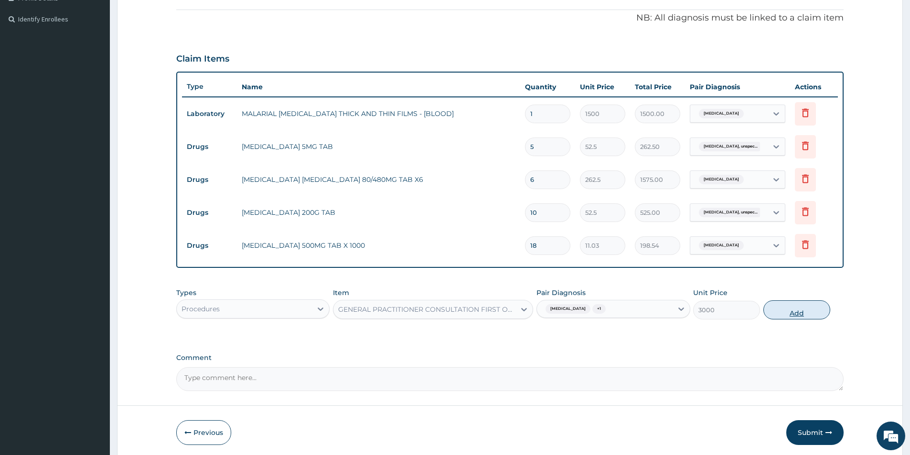
click at [784, 314] on button "Add" at bounding box center [796, 309] width 67 height 19
type input "0"
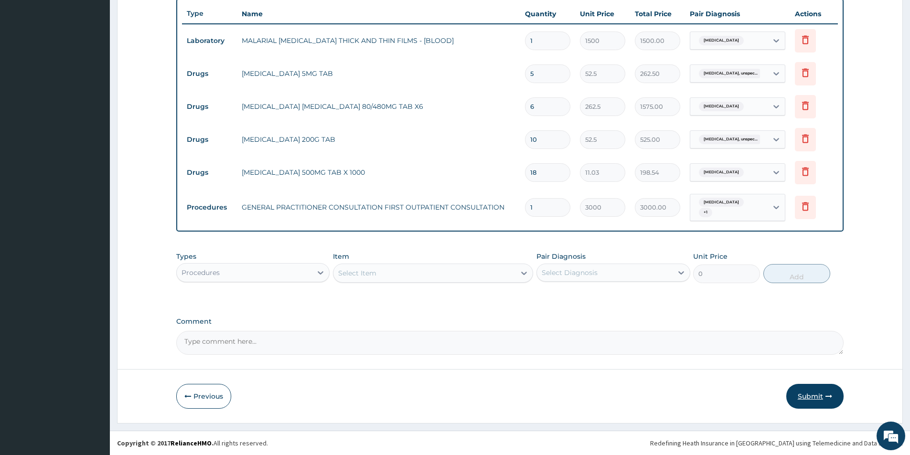
click at [808, 394] on button "Submit" at bounding box center [814, 396] width 57 height 25
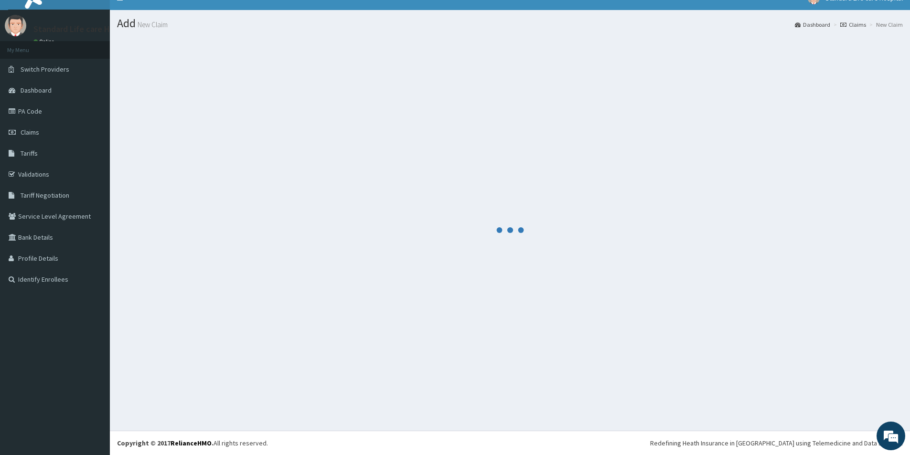
scroll to position [347, 0]
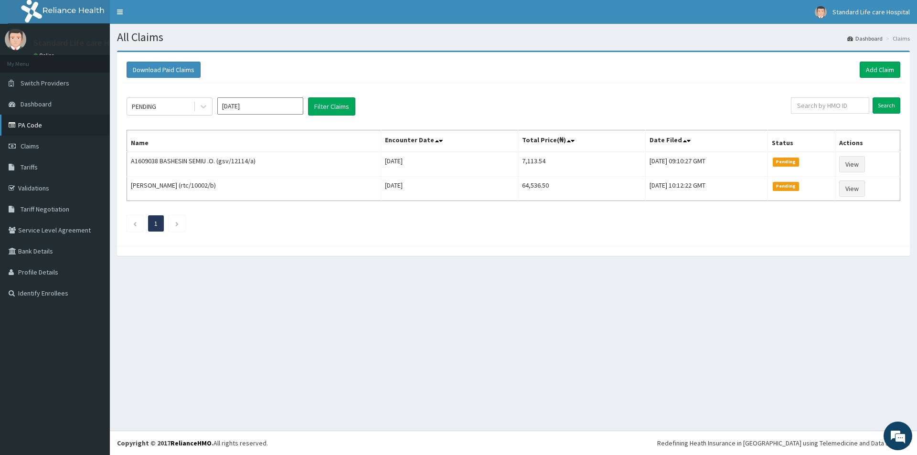
click at [49, 126] on link "PA Code" at bounding box center [55, 125] width 110 height 21
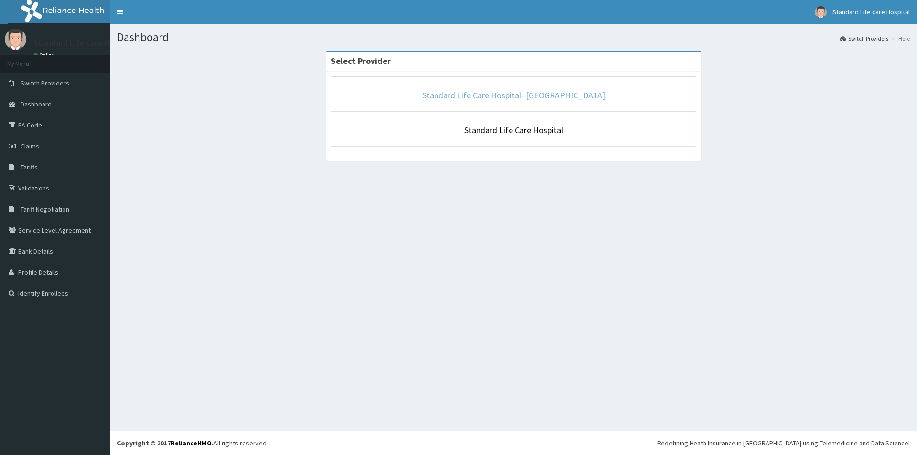
click at [524, 96] on link "Standard Life Care Hospital- [GEOGRAPHIC_DATA]" at bounding box center [513, 95] width 183 height 11
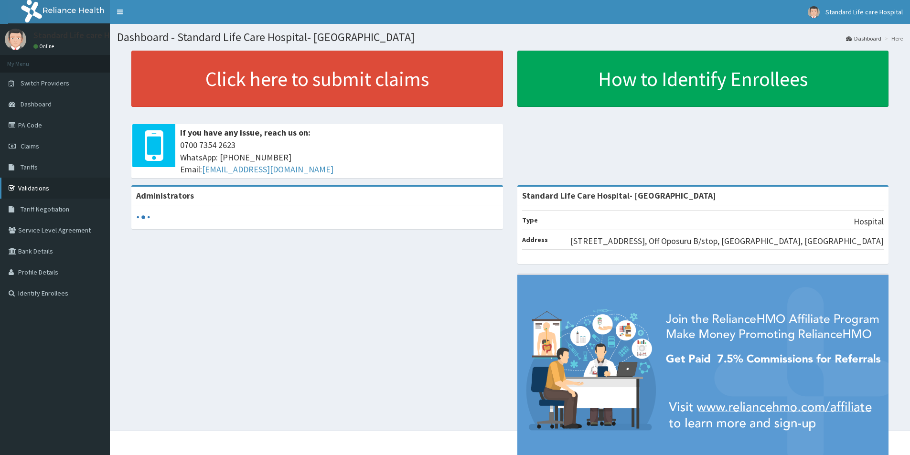
click at [50, 186] on link "Validations" at bounding box center [55, 188] width 110 height 21
